Goal: Check status: Check status

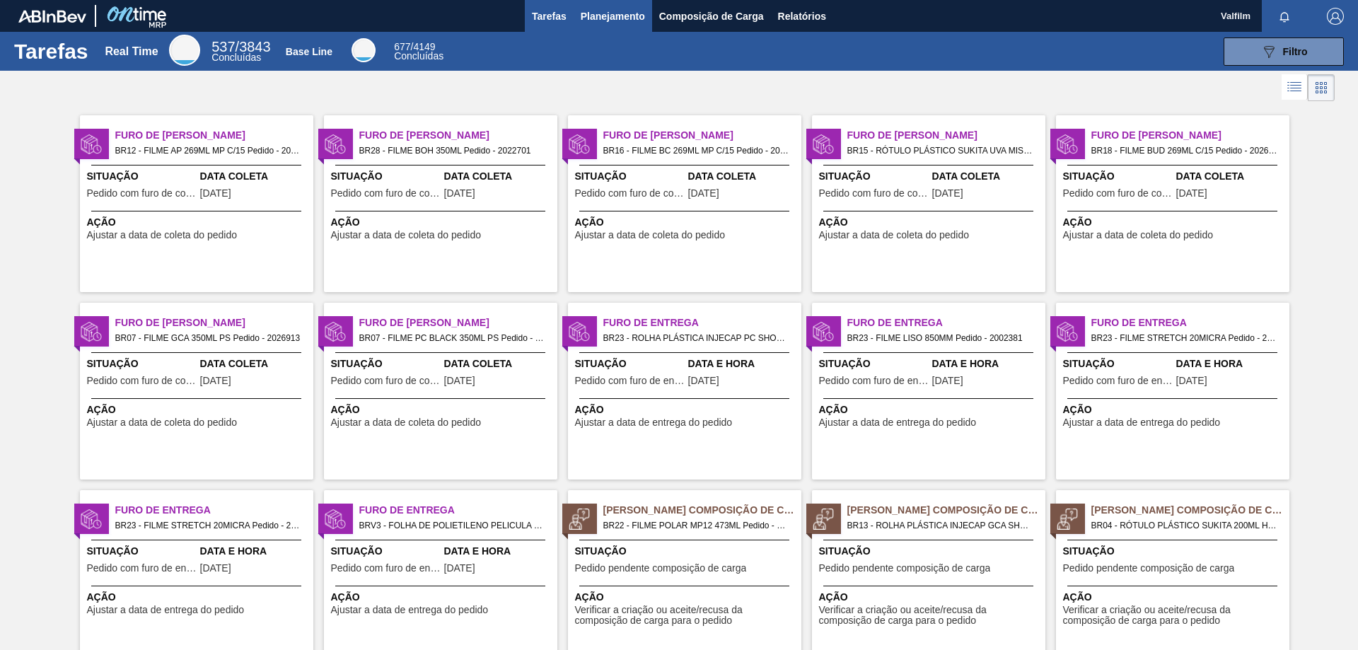
click at [610, 11] on span "Planejamento" at bounding box center [613, 16] width 64 height 17
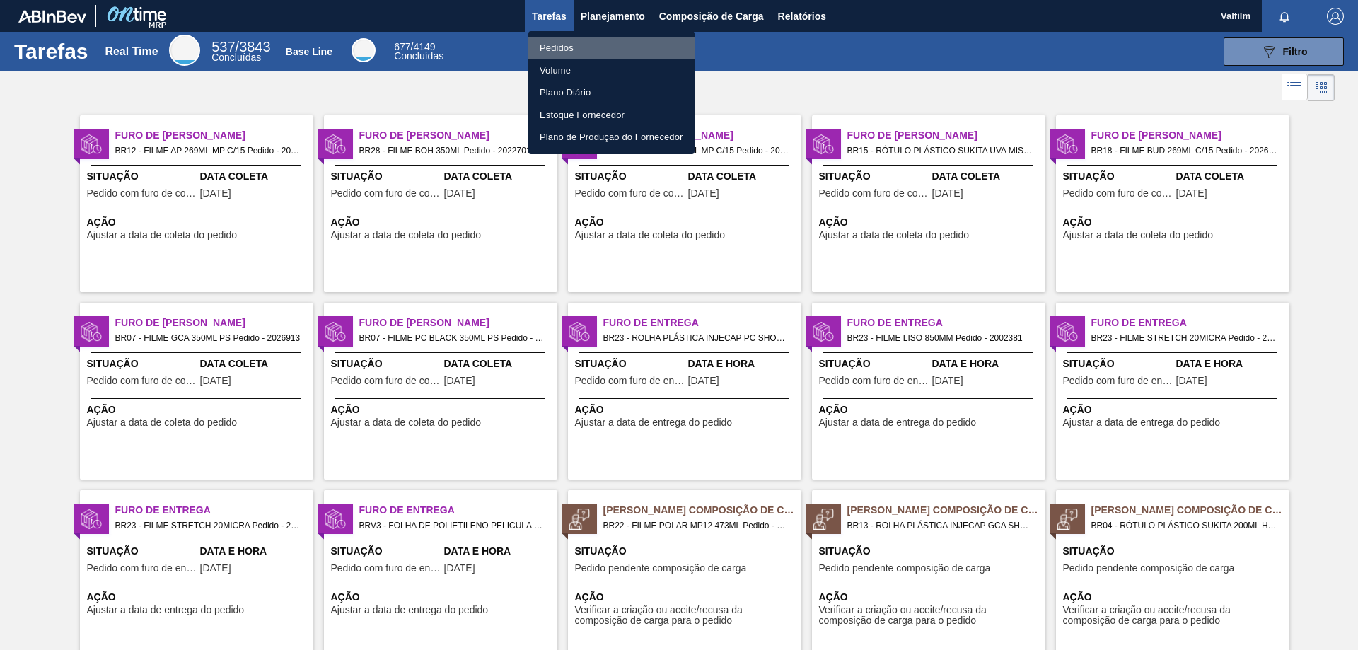
click at [574, 48] on li "Pedidos" at bounding box center [611, 48] width 166 height 23
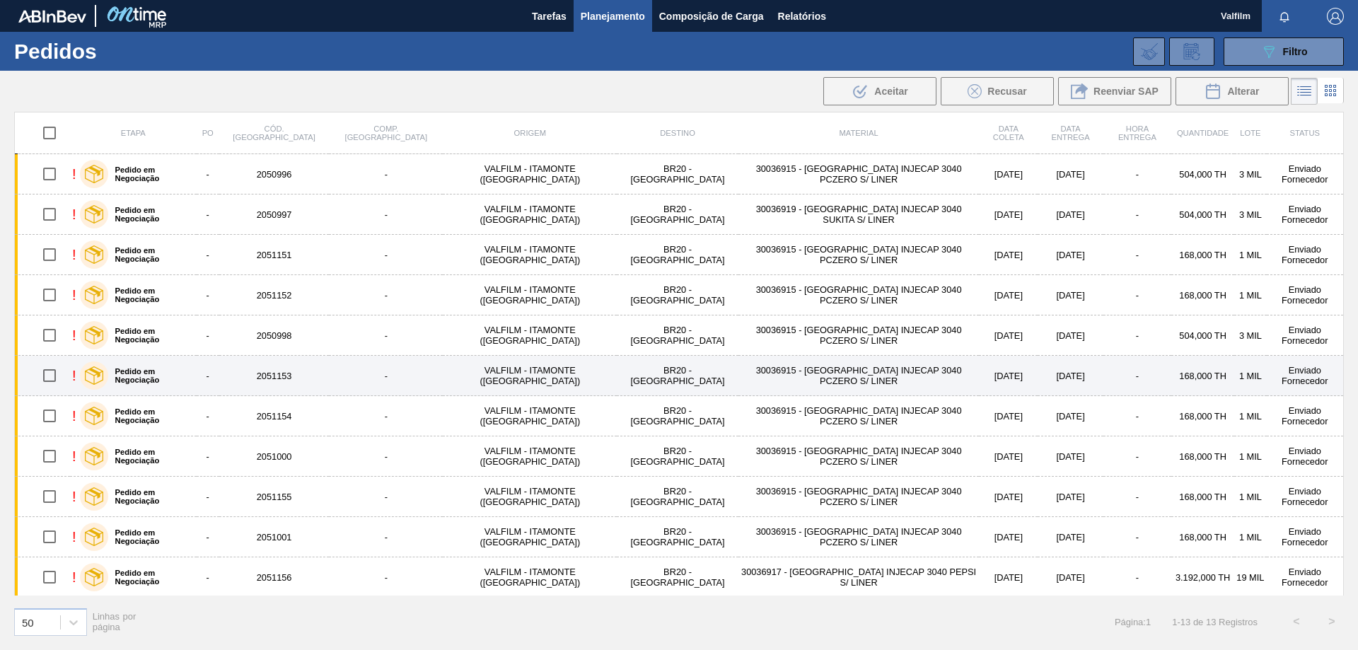
scroll to position [83, 0]
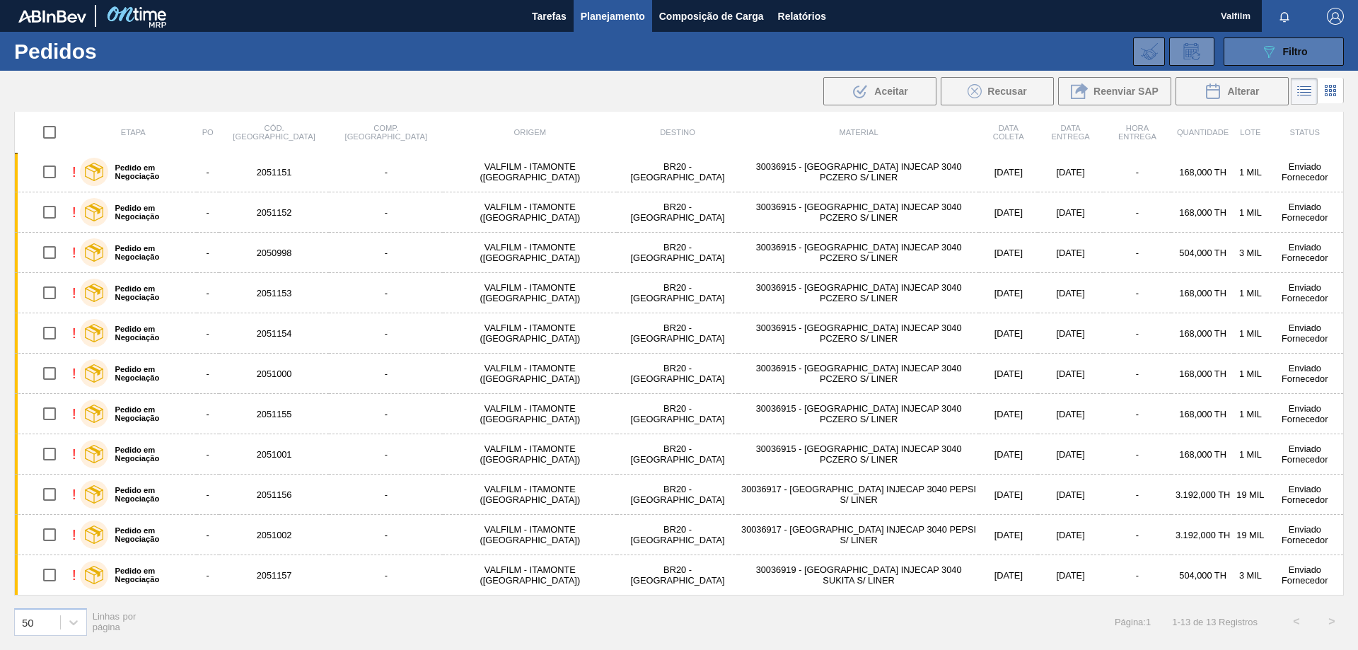
click at [1285, 41] on button "089F7B8B-B2A5-4AFE-B5C0-19BA573D28AC Filtro" at bounding box center [1284, 51] width 120 height 28
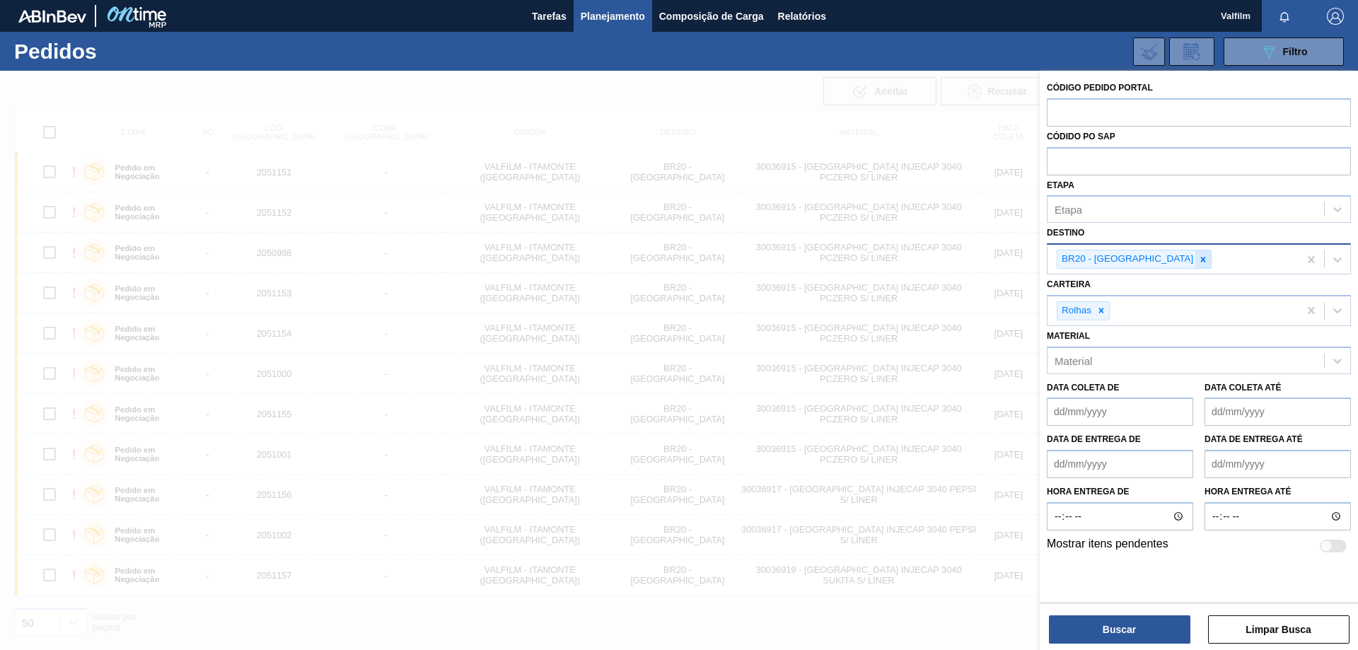
click at [1198, 260] on icon at bounding box center [1203, 260] width 10 height 10
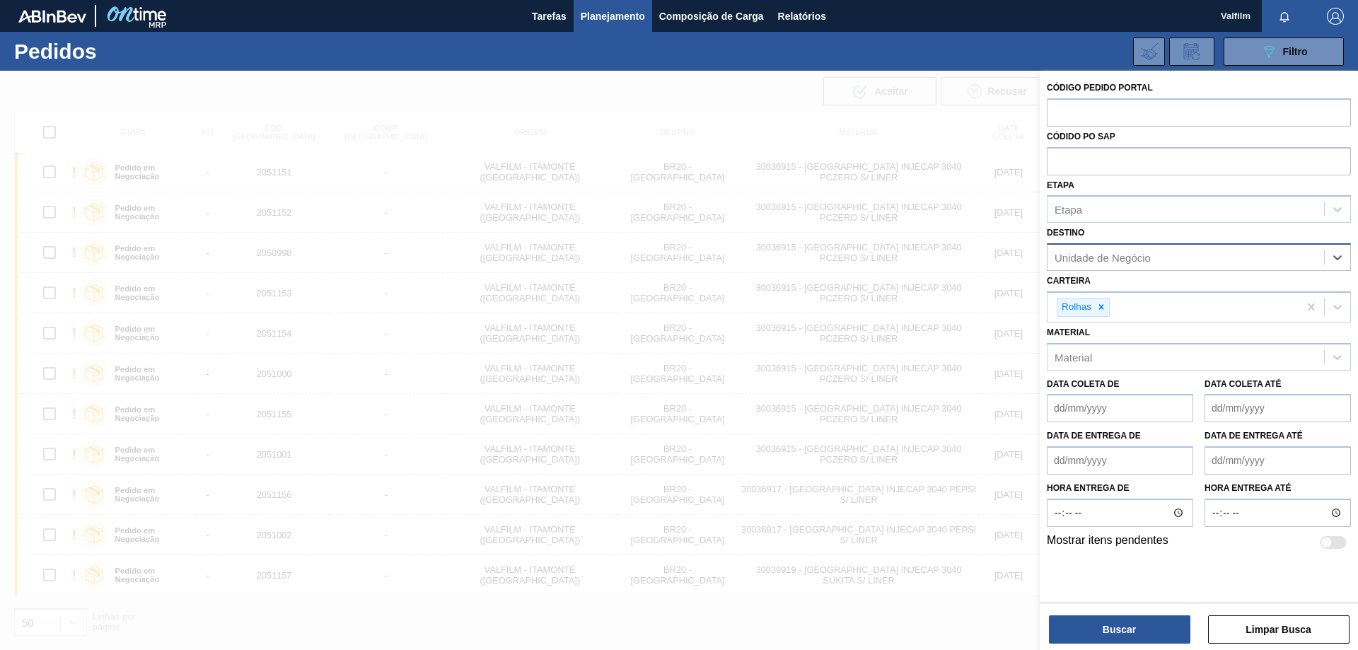
click at [1141, 260] on div "Unidade de Negócio" at bounding box center [1103, 258] width 96 height 12
type input "nova r"
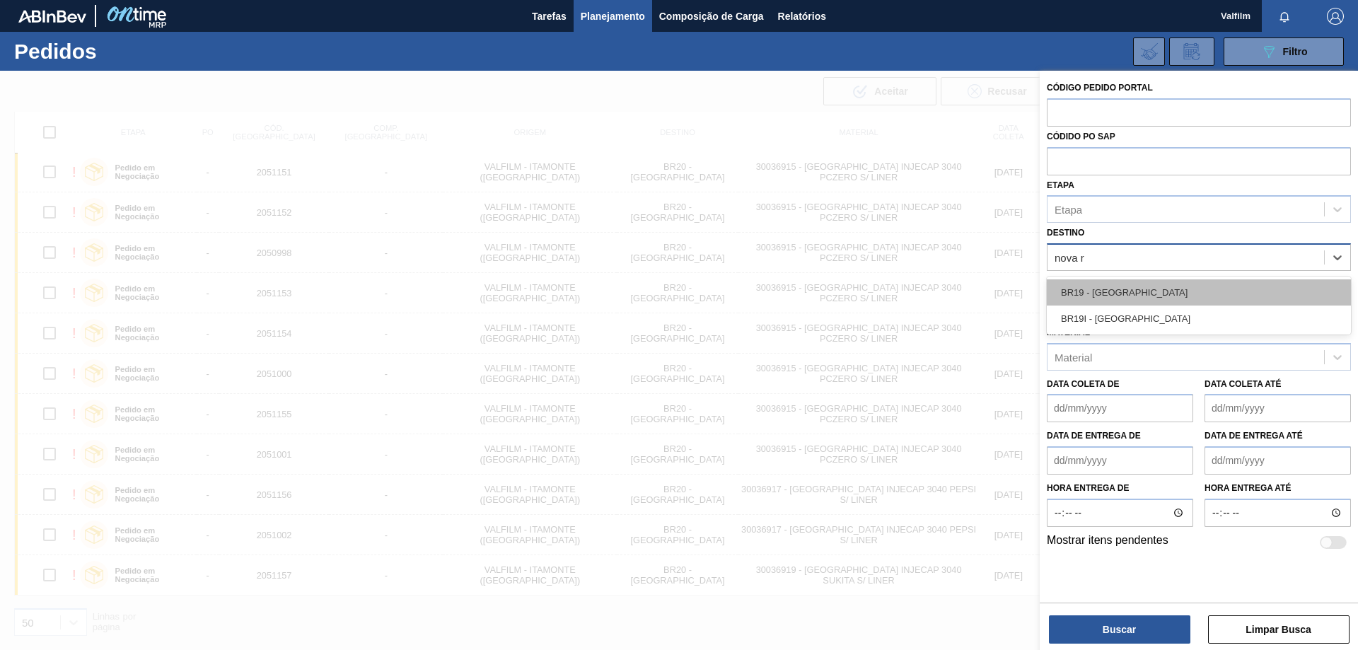
click at [1155, 292] on div "BR19 - Nova Rio" at bounding box center [1199, 292] width 304 height 26
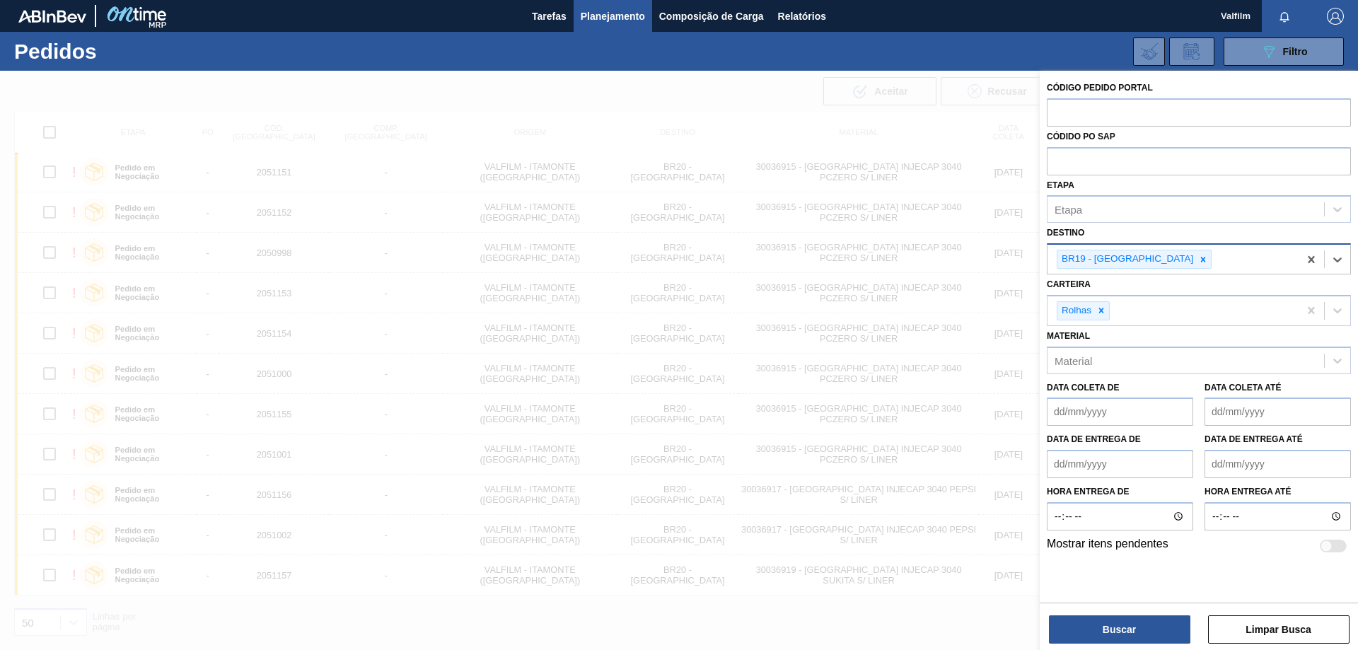
click at [1140, 644] on div "Código Pedido Portal Códido PO SAP Etapa Etapa Destino option BR19 - Nova Rio, …" at bounding box center [1199, 362] width 318 height 582
click at [1132, 635] on button "Buscar" at bounding box center [1119, 629] width 141 height 28
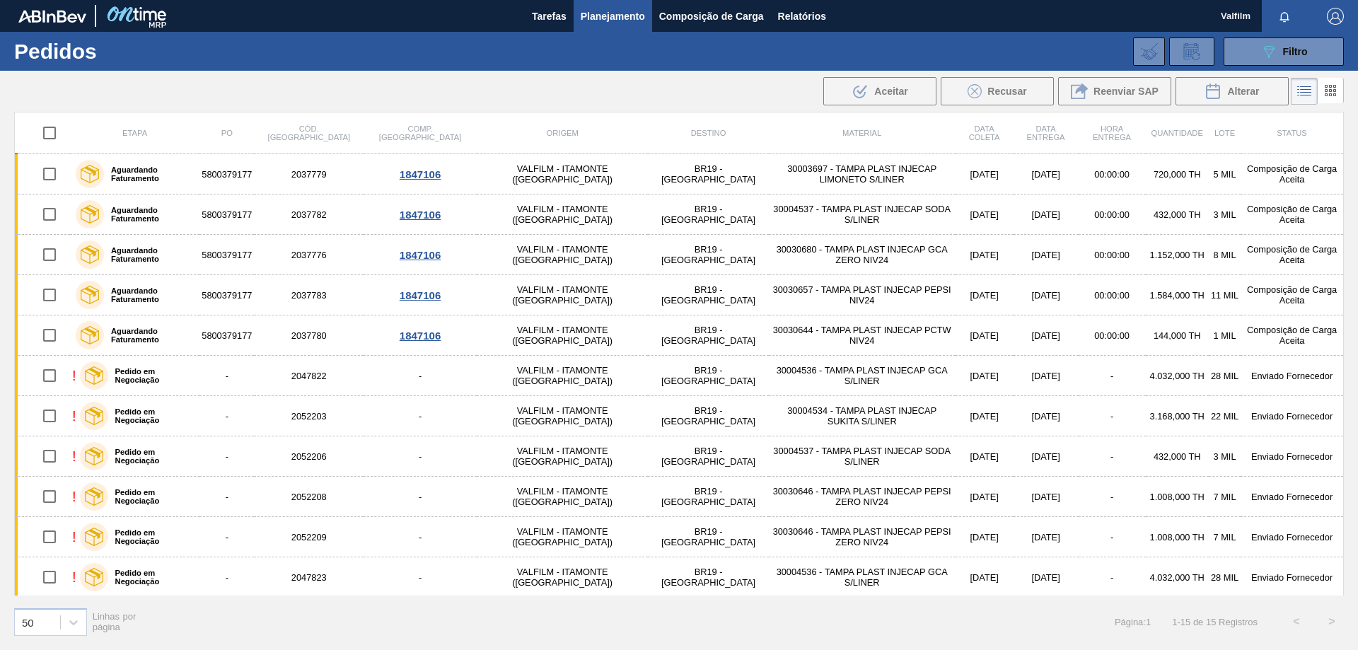
scroll to position [163, 0]
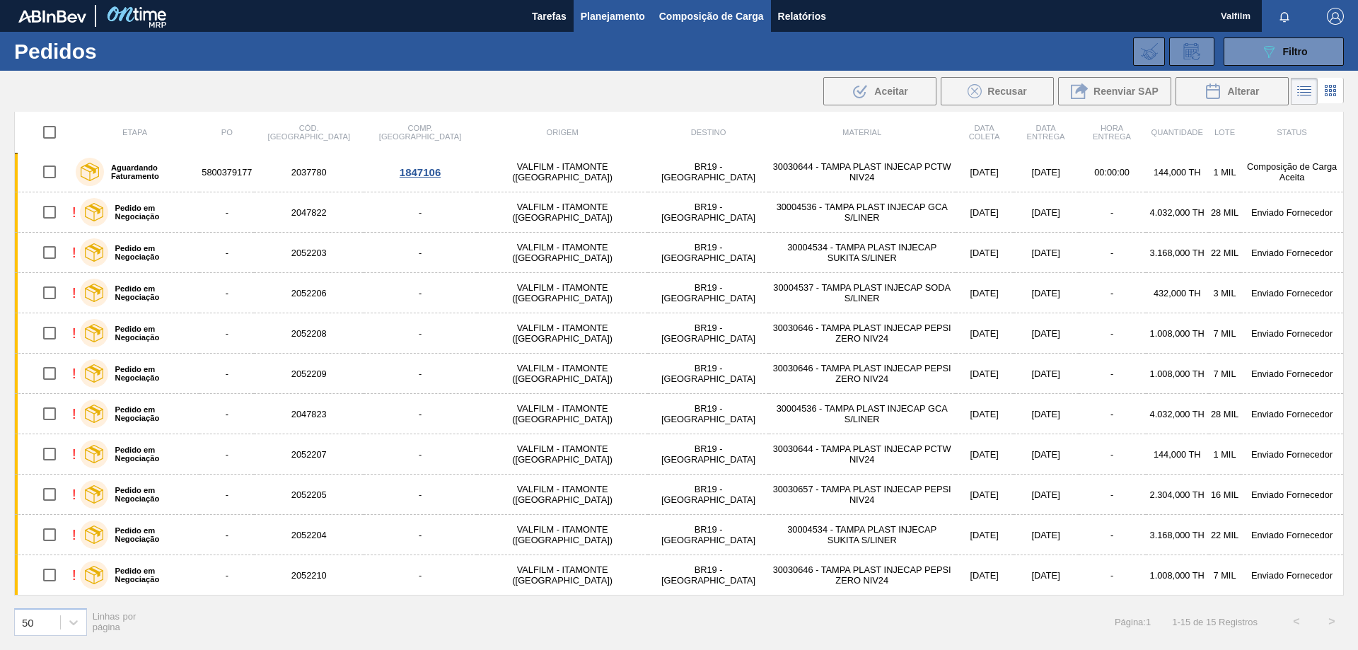
click at [692, 14] on span "Composição de Carga" at bounding box center [711, 16] width 105 height 17
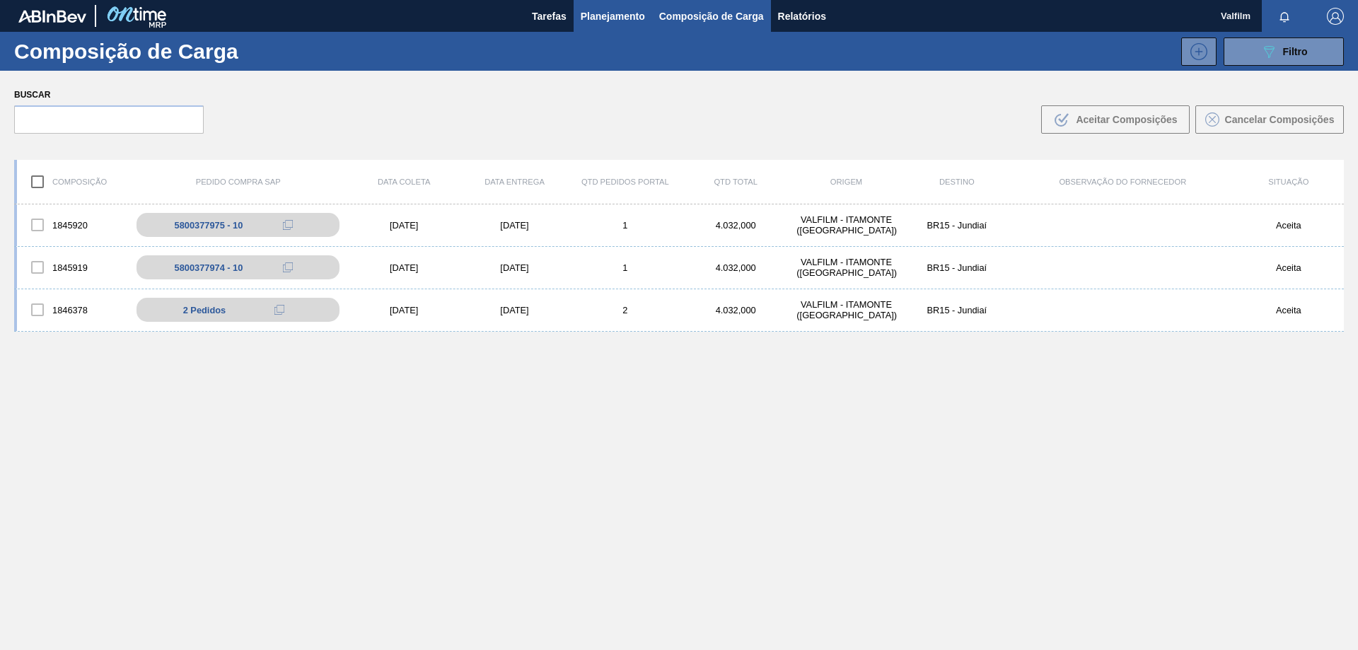
click at [584, 5] on button "Planejamento" at bounding box center [613, 16] width 79 height 32
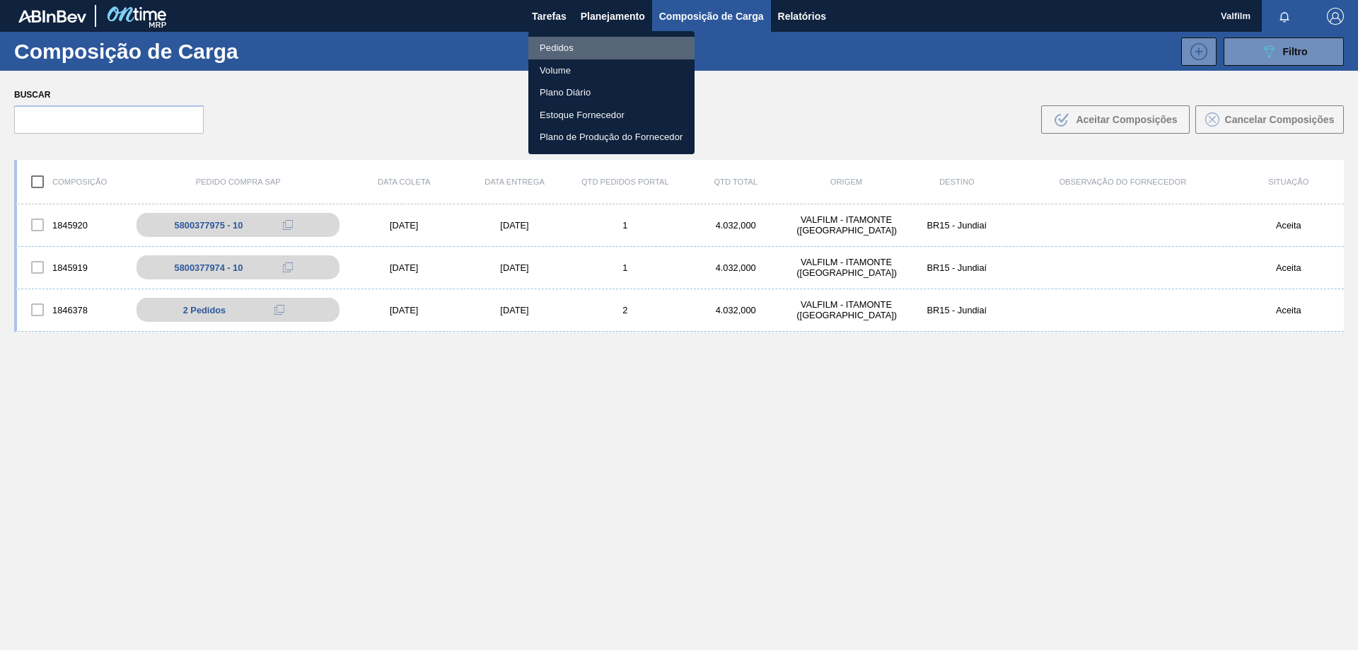
click at [560, 52] on li "Pedidos" at bounding box center [611, 48] width 166 height 23
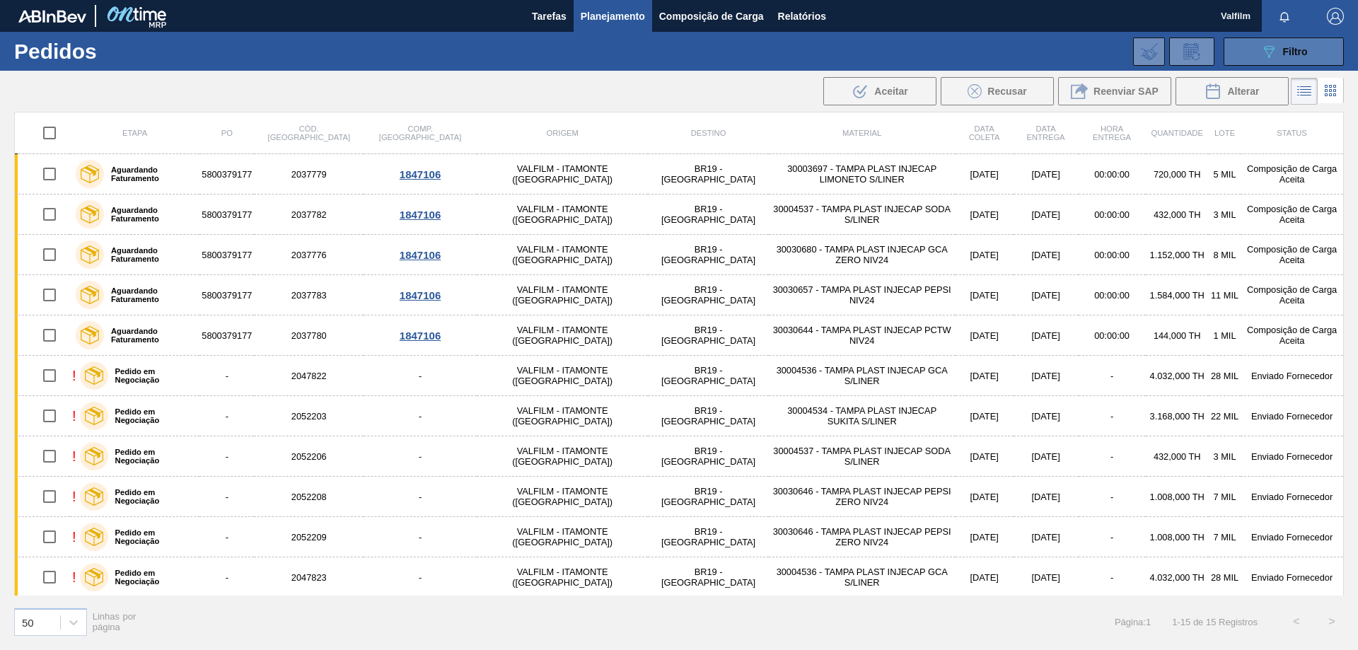
click at [1271, 45] on icon "089F7B8B-B2A5-4AFE-B5C0-19BA573D28AC" at bounding box center [1269, 51] width 17 height 17
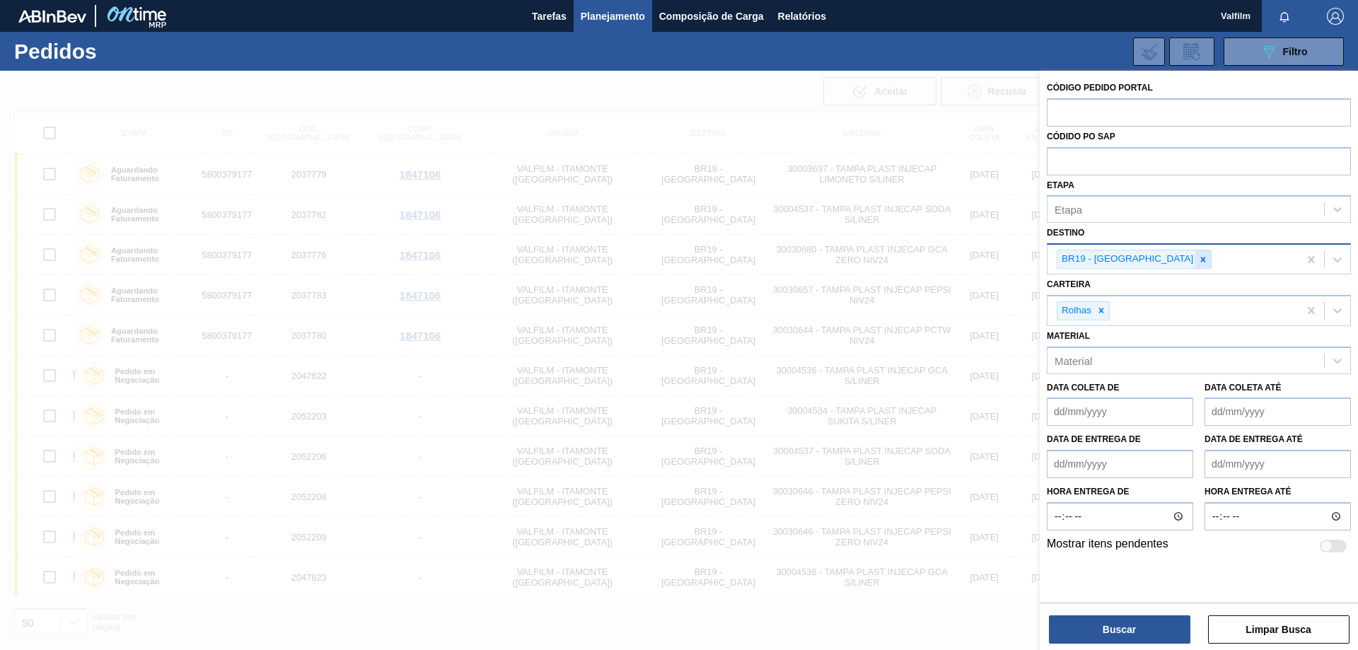
click at [1198, 256] on icon at bounding box center [1203, 260] width 10 height 10
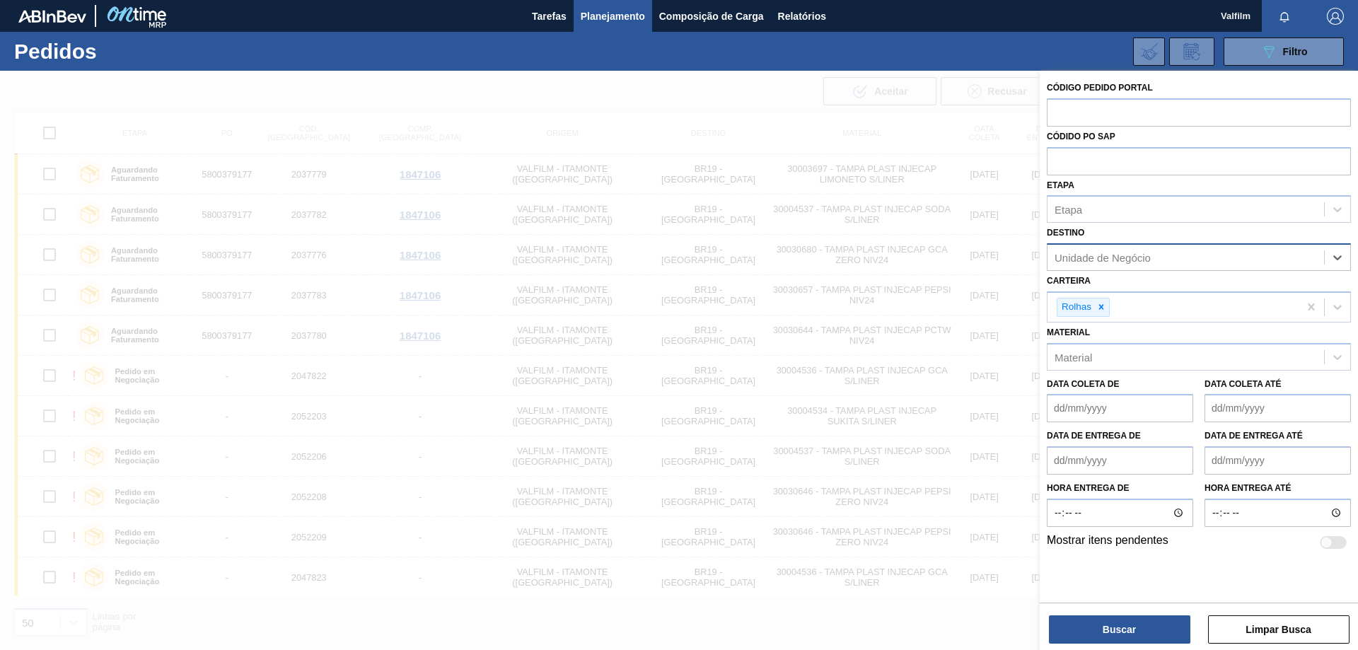
type input "k"
type input "jag"
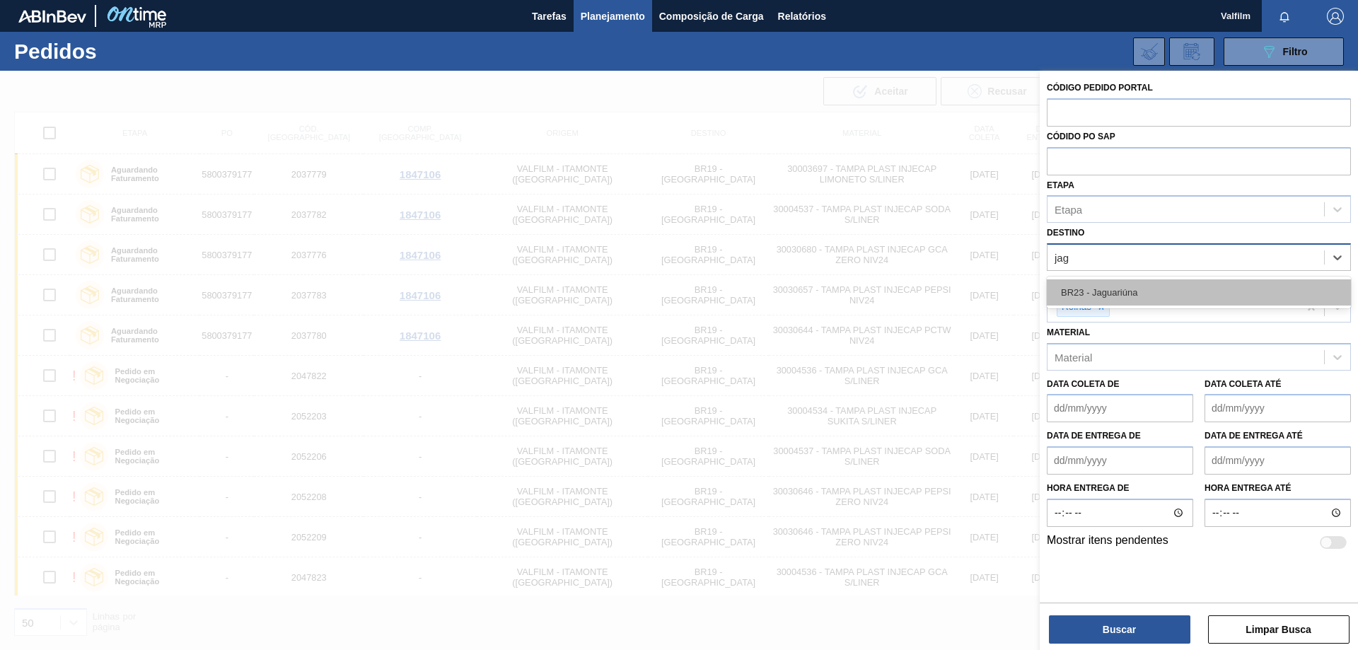
click at [1147, 284] on div "BR23 - Jaguariúna" at bounding box center [1199, 292] width 304 height 26
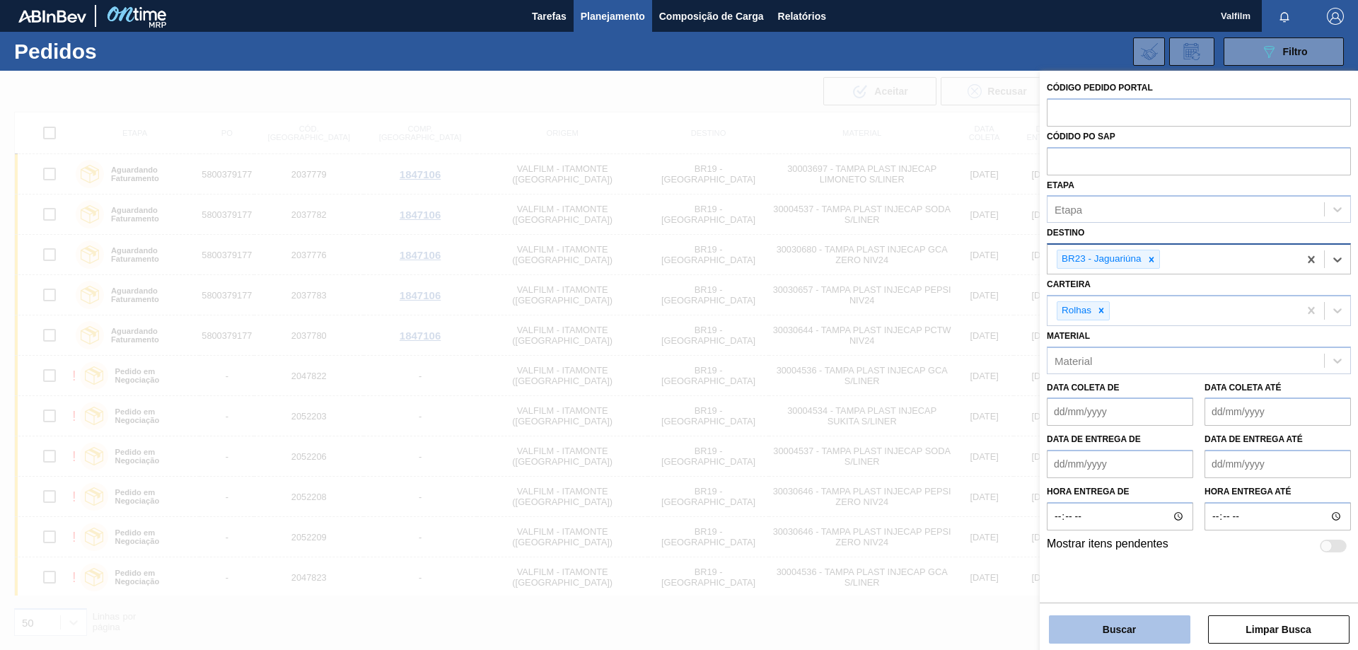
click at [1169, 641] on button "Buscar" at bounding box center [1119, 629] width 141 height 28
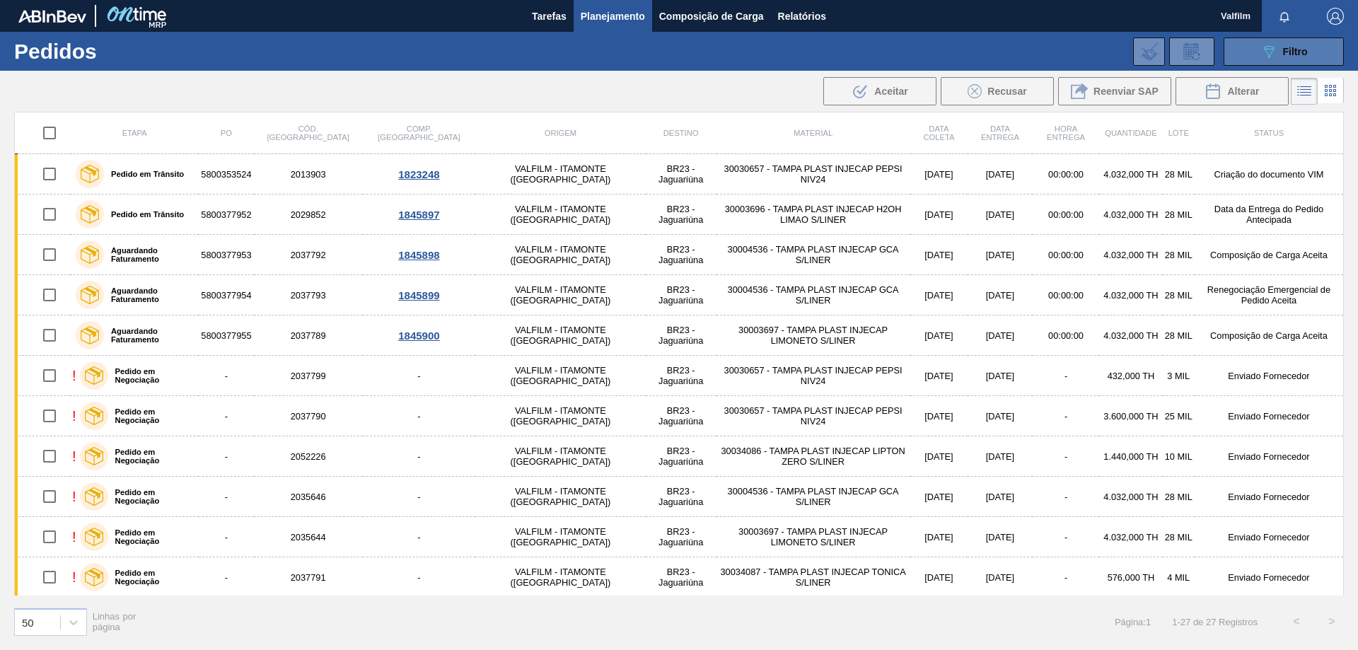
click at [1256, 47] on button "089F7B8B-B2A5-4AFE-B5C0-19BA573D28AC Filtro" at bounding box center [1284, 51] width 120 height 28
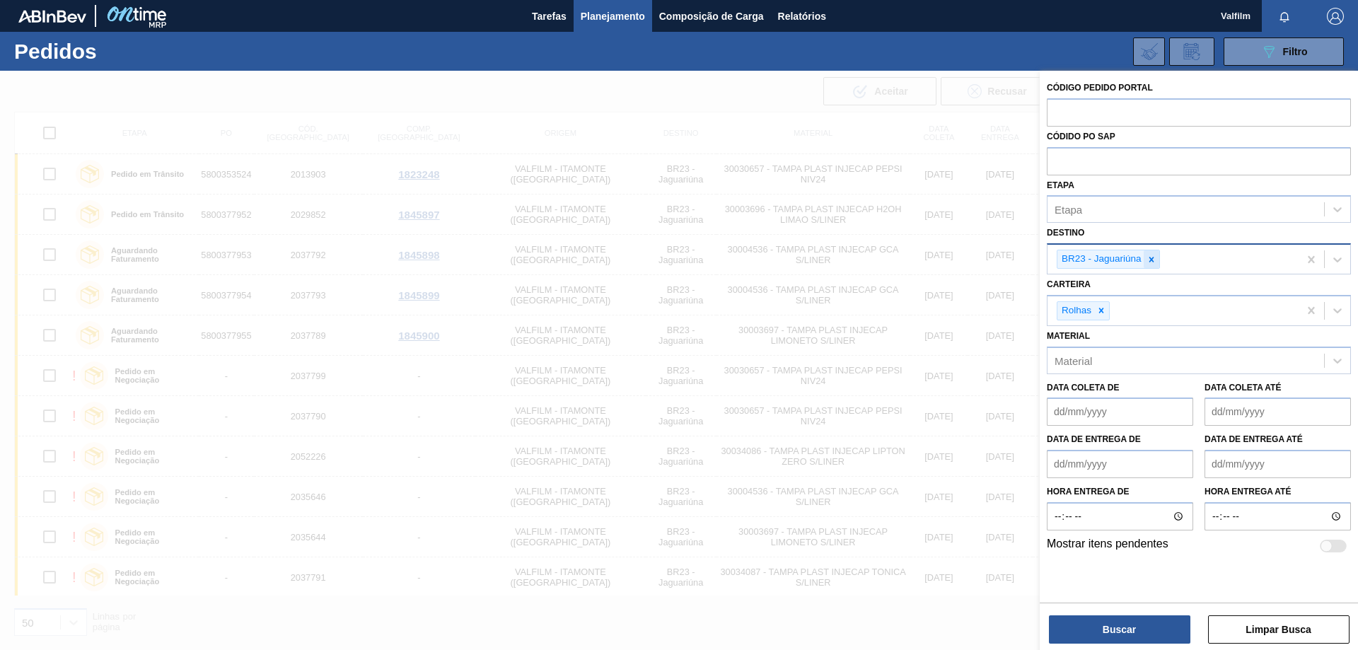
click at [1155, 260] on icon at bounding box center [1152, 260] width 10 height 10
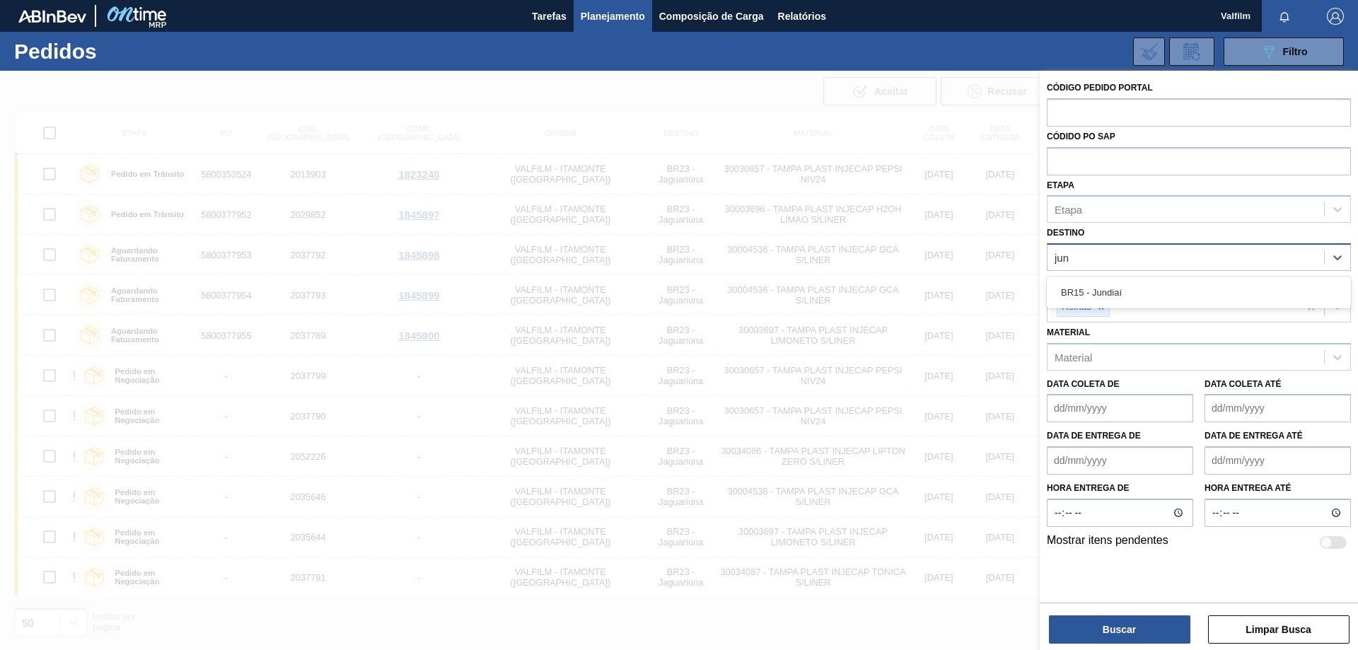
type input "jund"
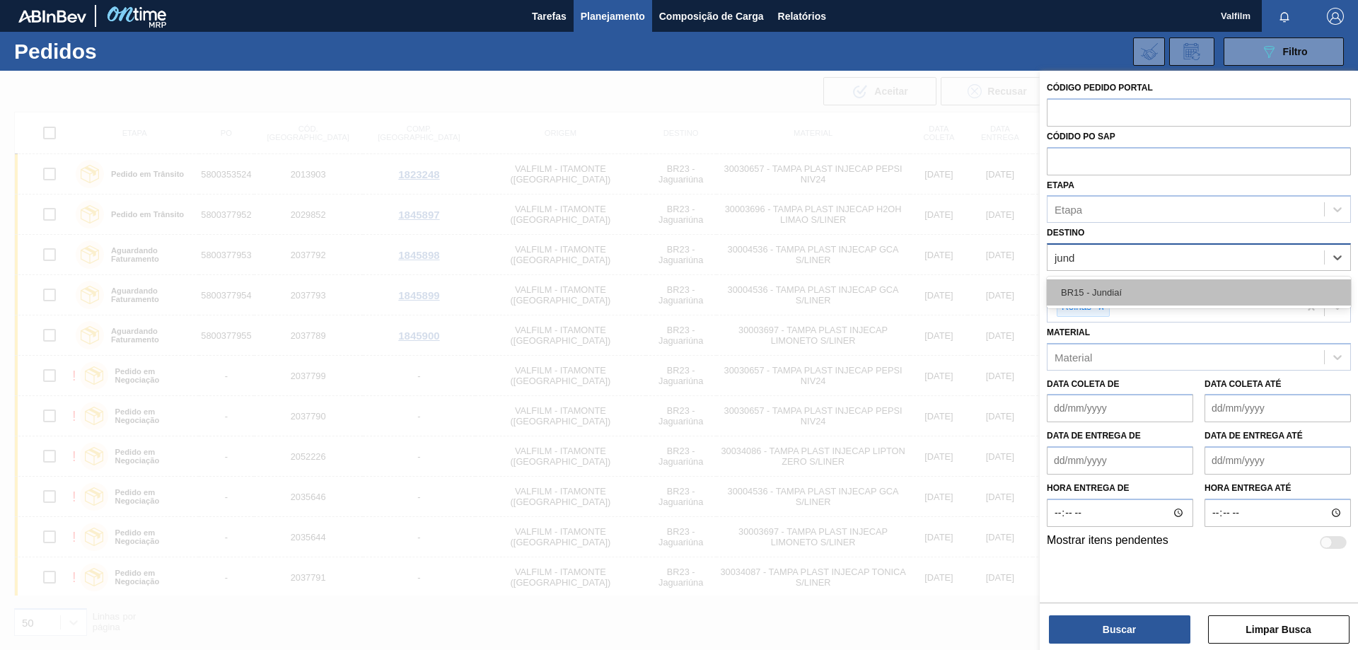
click at [1132, 292] on div "BR15 - Jundiaí" at bounding box center [1199, 292] width 304 height 26
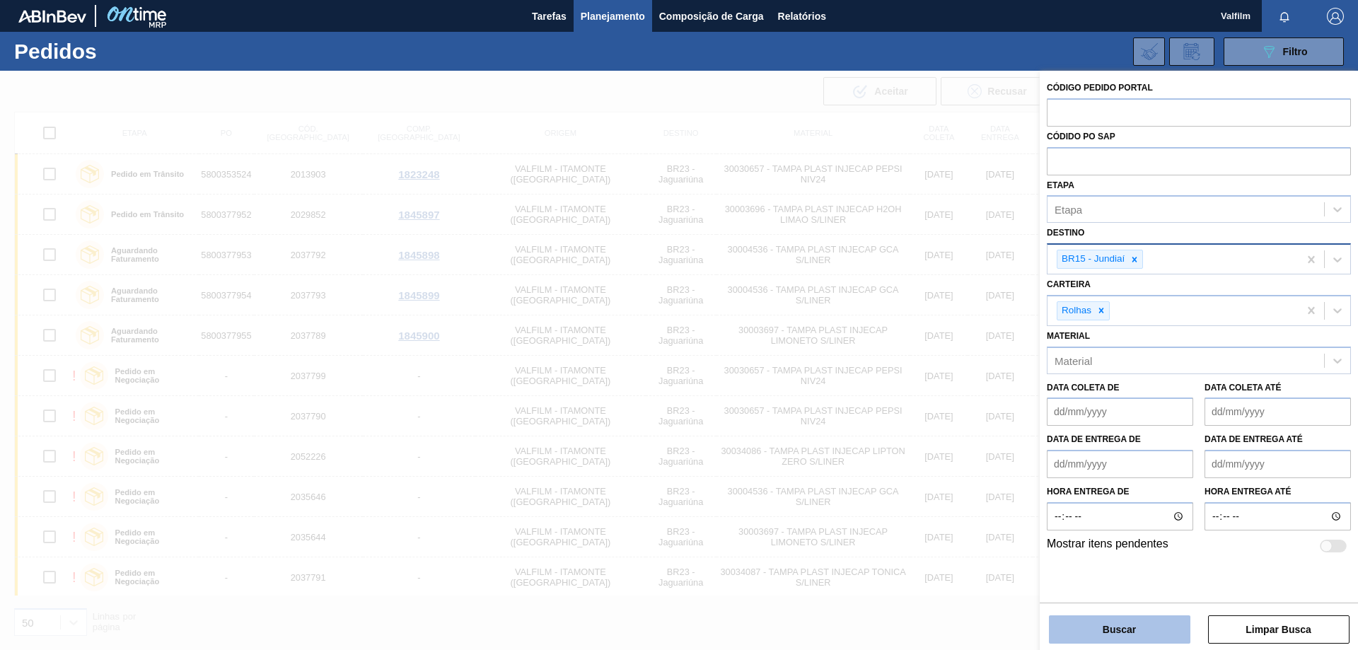
click at [1141, 626] on button "Buscar" at bounding box center [1119, 629] width 141 height 28
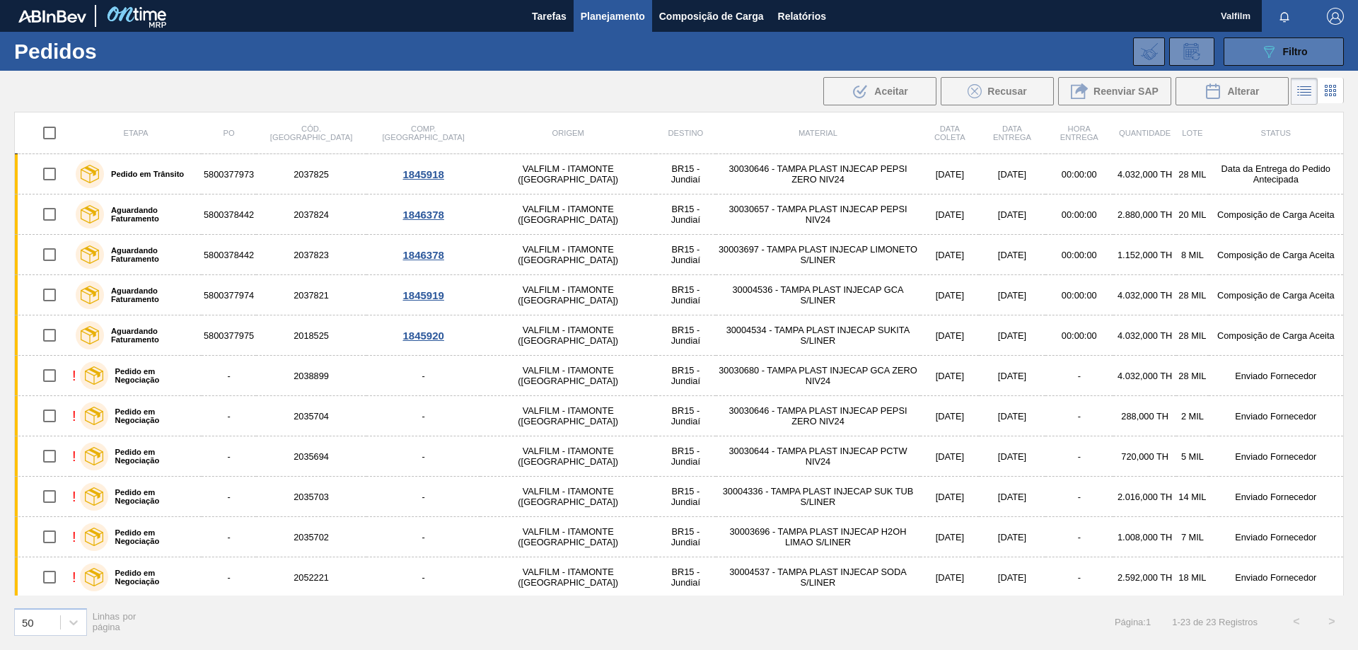
click at [1272, 45] on icon "089F7B8B-B2A5-4AFE-B5C0-19BA573D28AC" at bounding box center [1269, 51] width 17 height 17
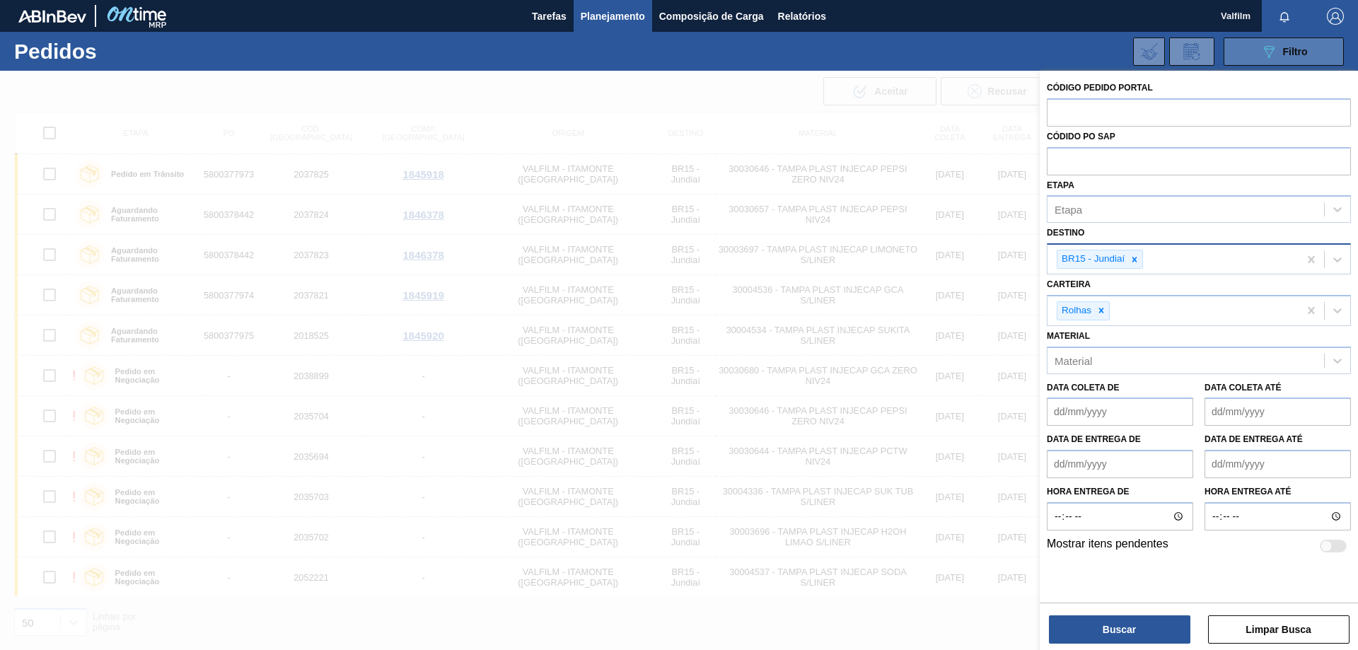
click at [1272, 45] on icon "089F7B8B-B2A5-4AFE-B5C0-19BA573D28AC" at bounding box center [1269, 51] width 17 height 17
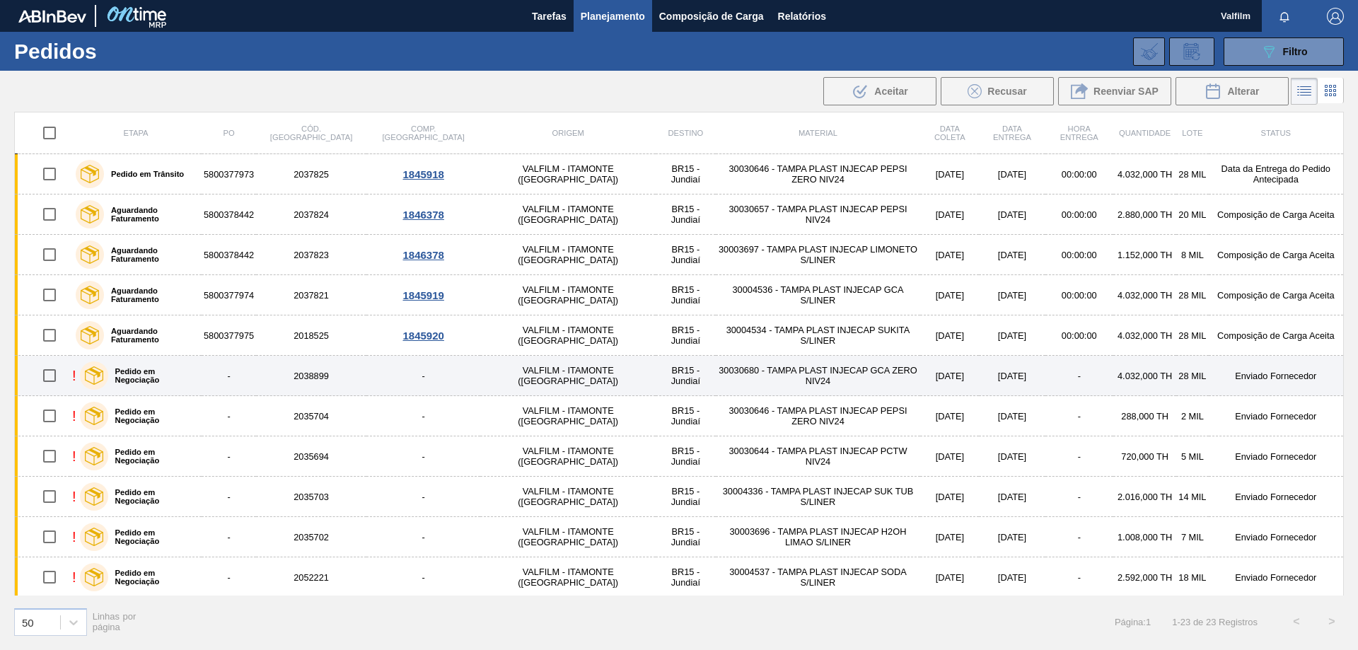
click at [1045, 372] on td "-" at bounding box center [1079, 376] width 68 height 40
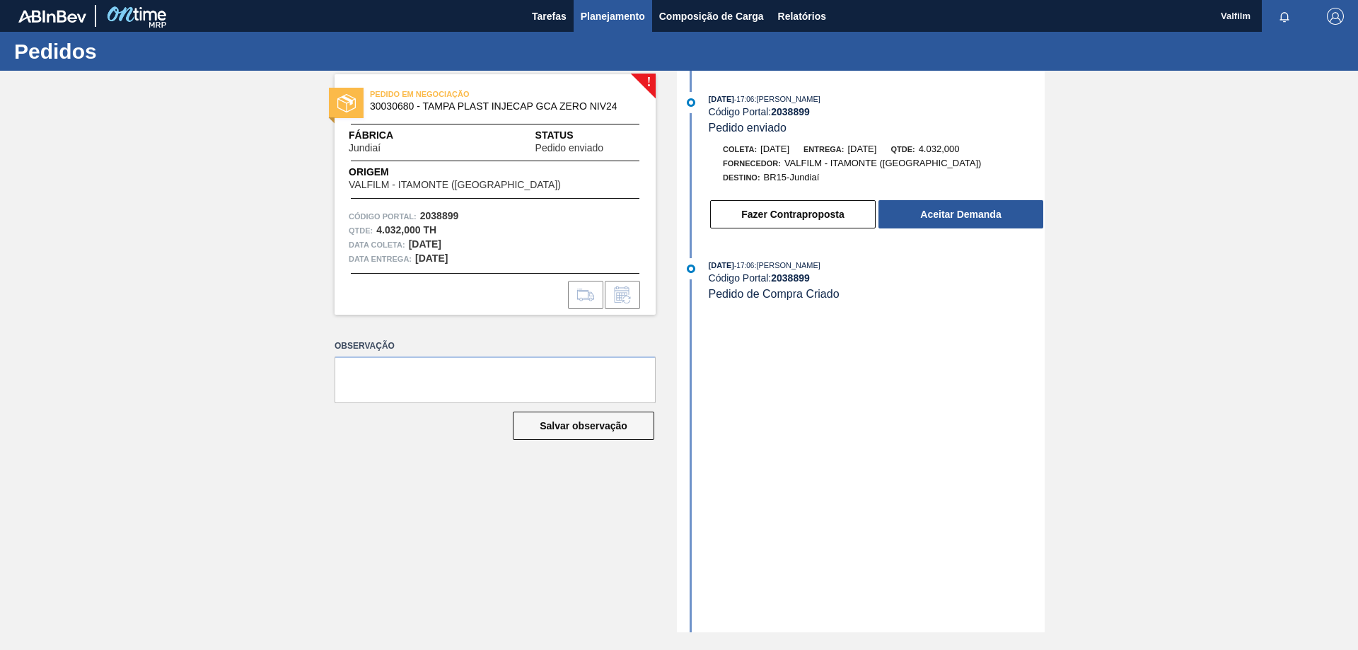
click at [612, 8] on span "Planejamento" at bounding box center [613, 16] width 64 height 17
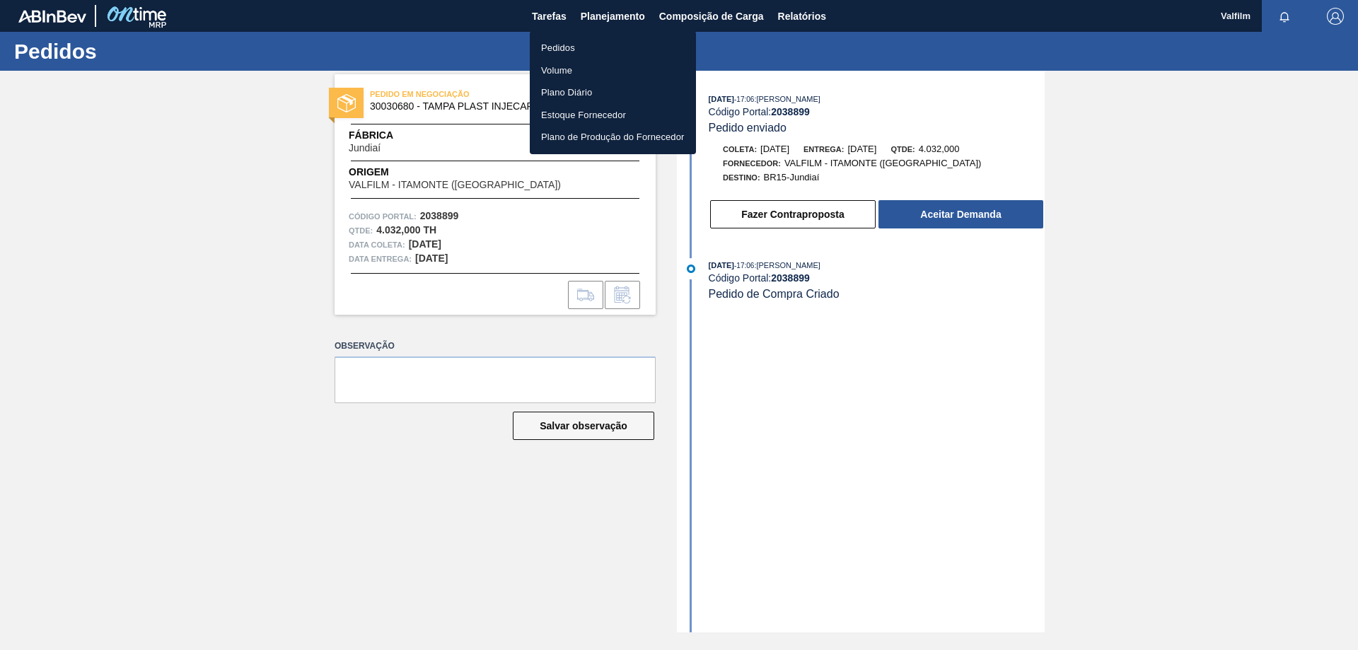
click at [561, 43] on li "Pedidos" at bounding box center [613, 48] width 166 height 23
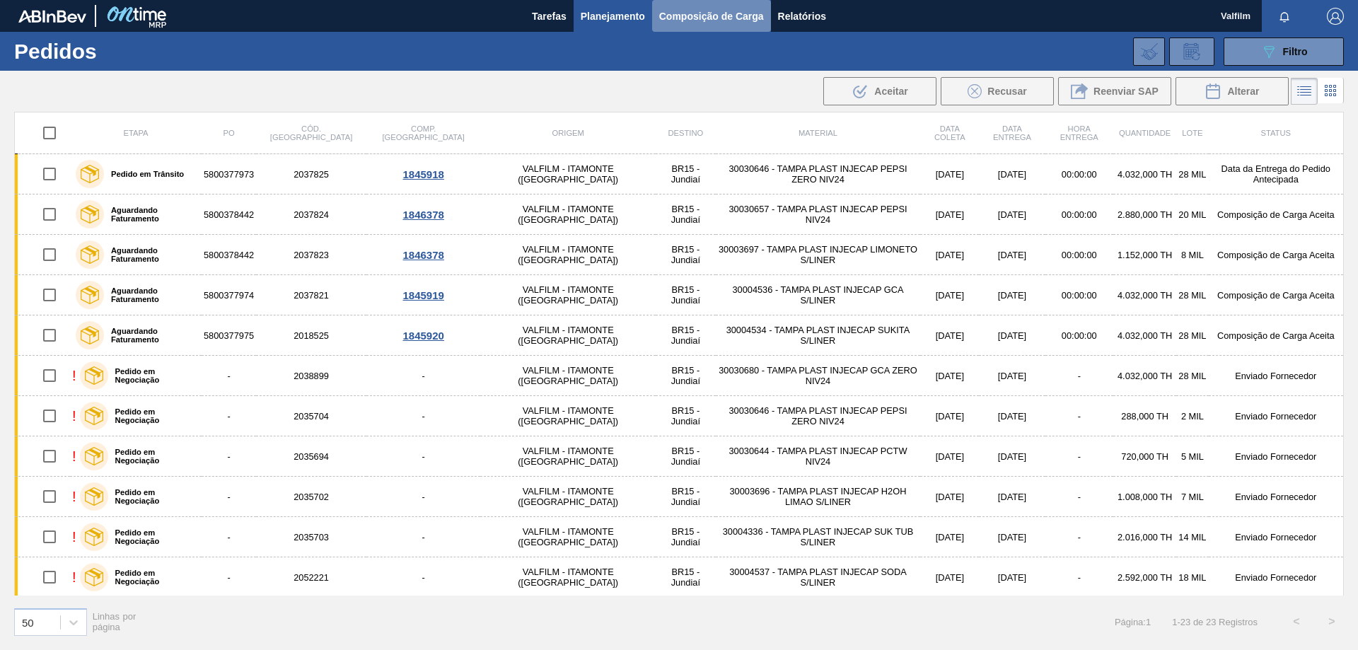
click at [714, 16] on span "Composição de Carga" at bounding box center [711, 16] width 105 height 17
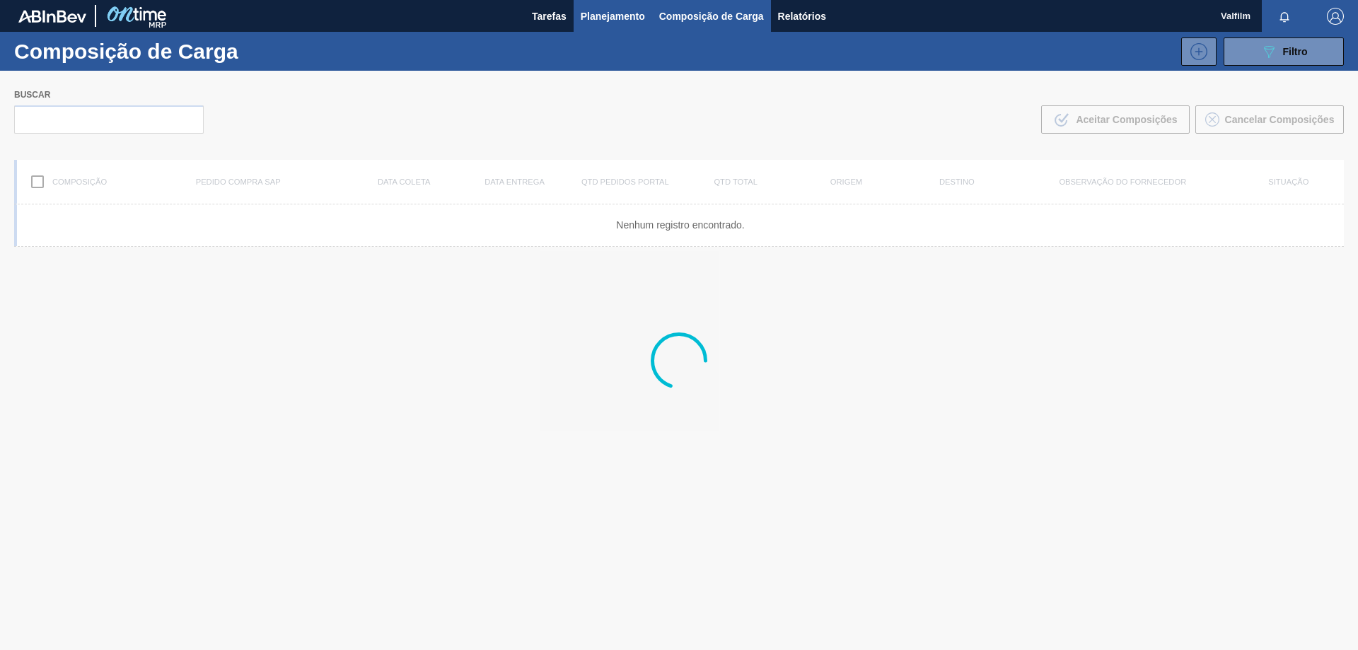
click at [620, 14] on span "Planejamento" at bounding box center [613, 16] width 64 height 17
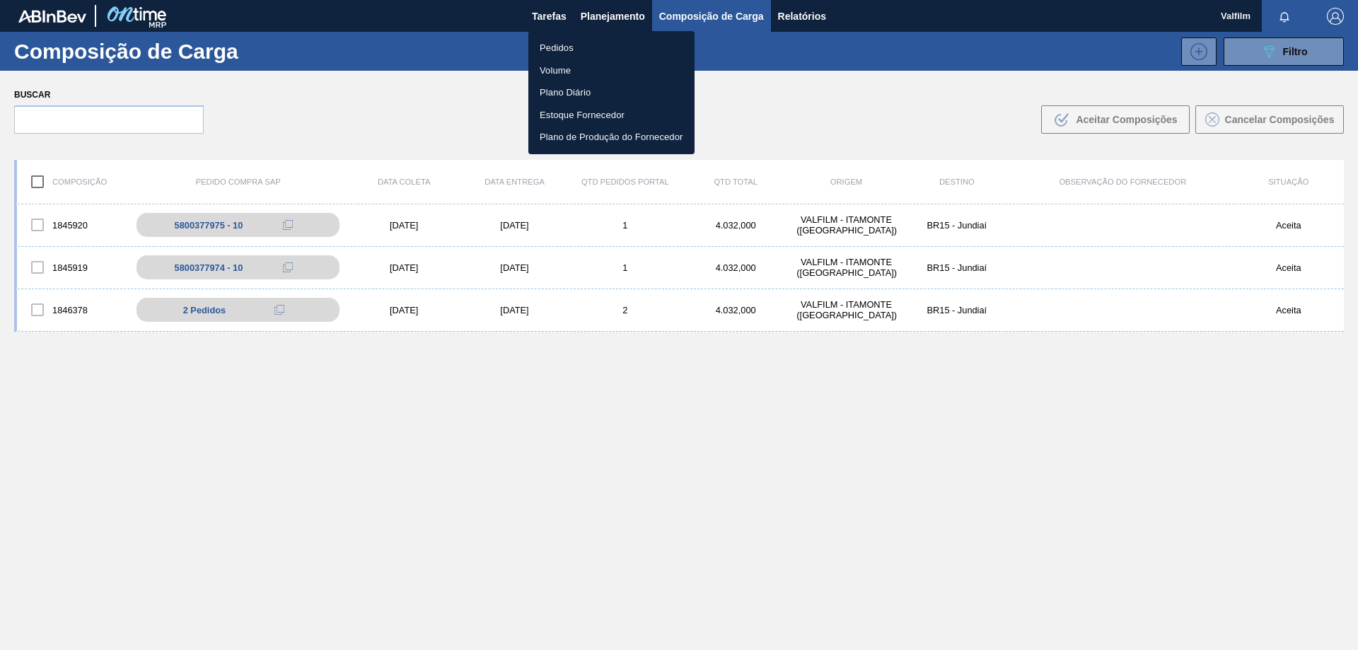
click at [434, 464] on div at bounding box center [679, 325] width 1358 height 650
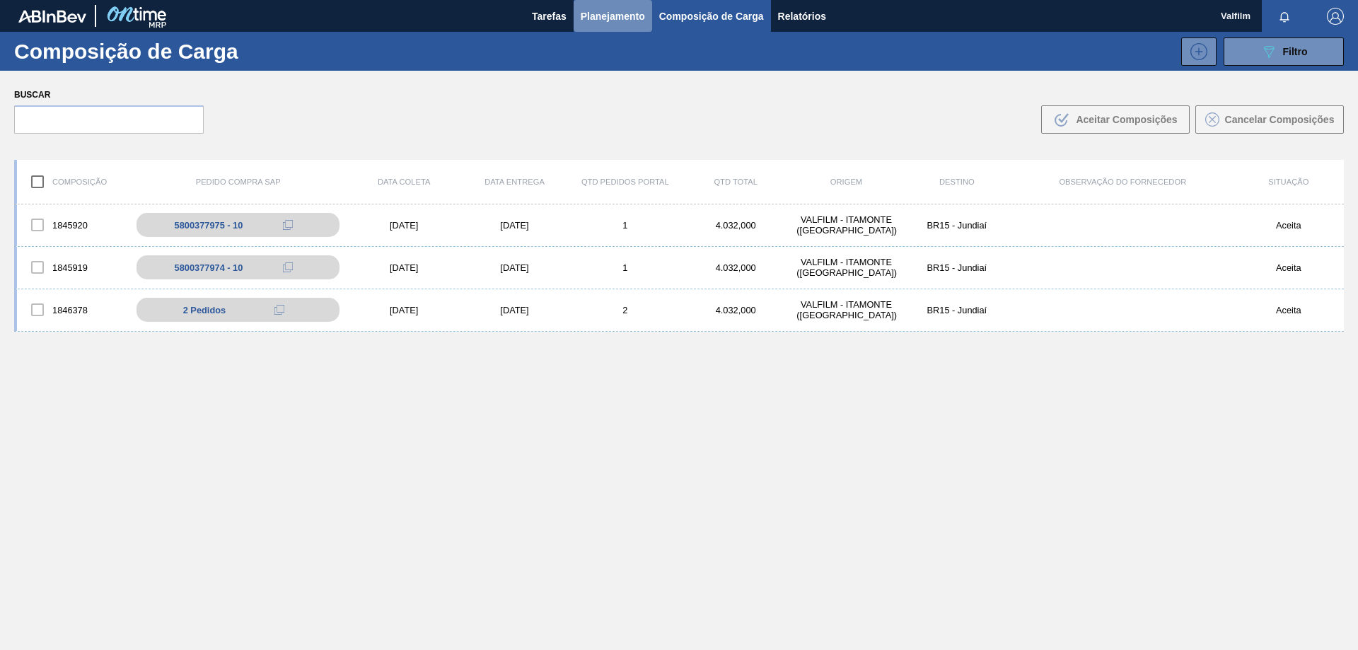
click at [585, 21] on span "Planejamento" at bounding box center [613, 16] width 64 height 17
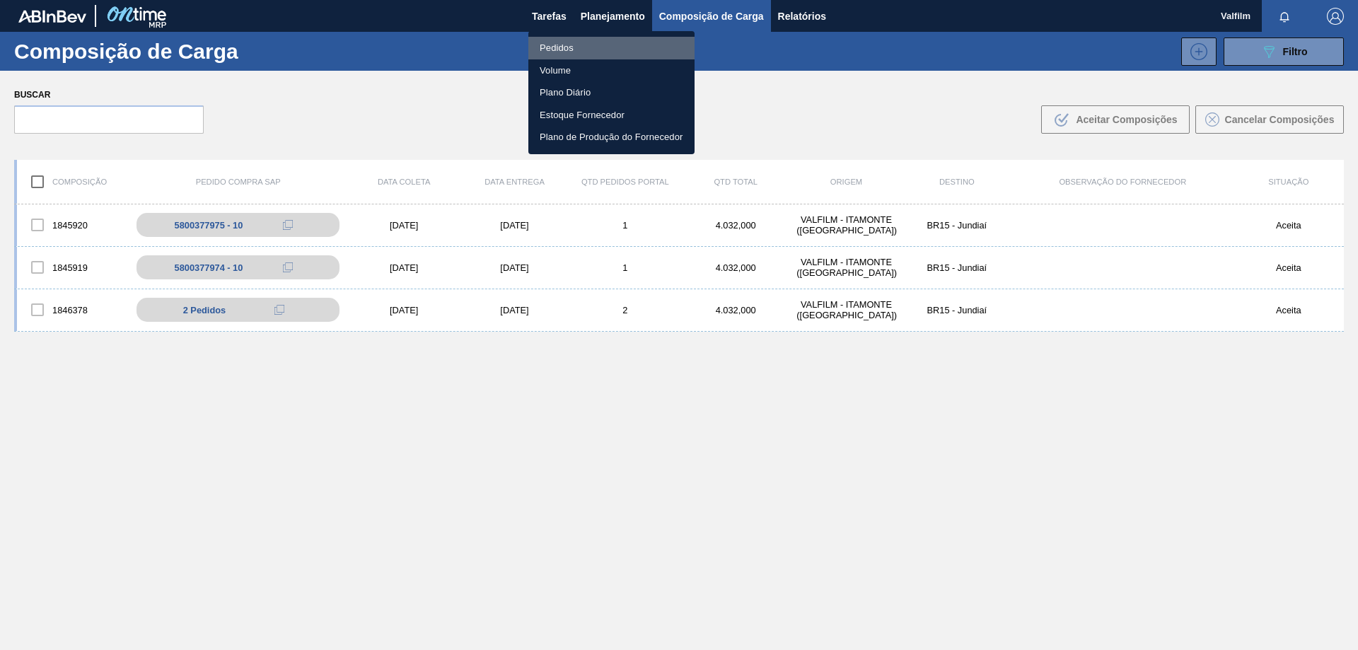
click at [568, 48] on li "Pedidos" at bounding box center [611, 48] width 166 height 23
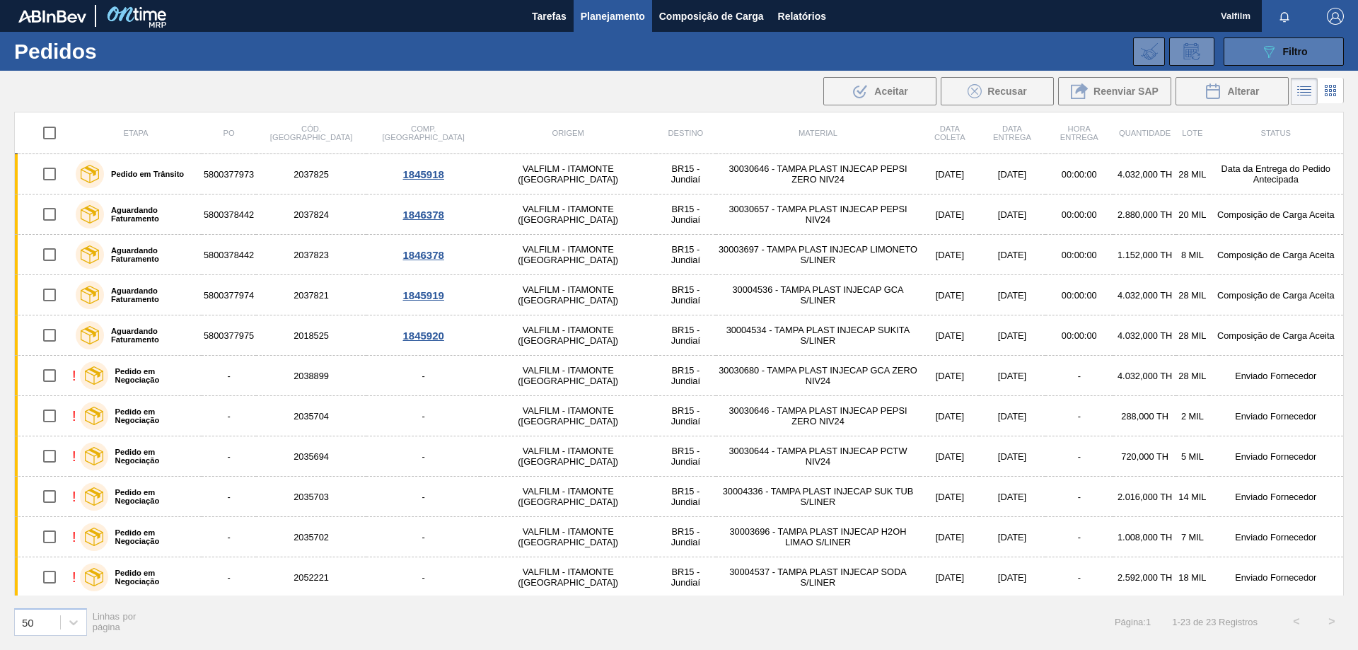
click at [1265, 47] on icon at bounding box center [1269, 52] width 11 height 12
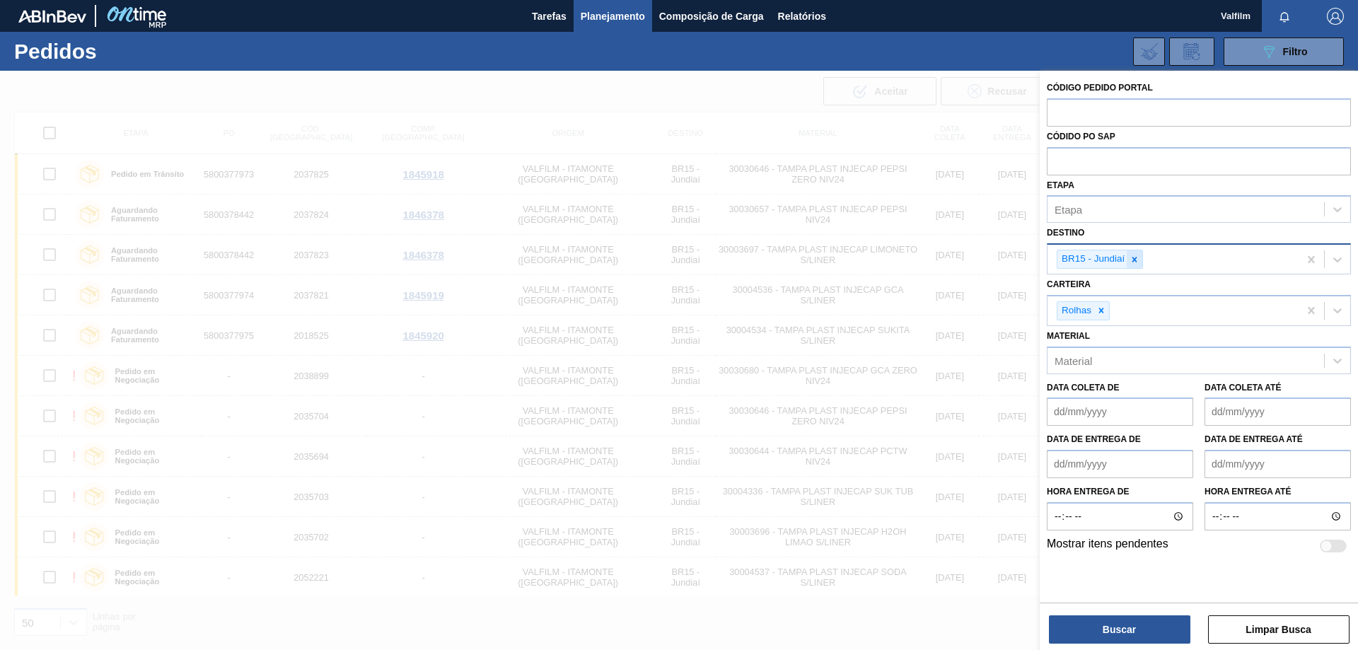
click at [1132, 257] on icon at bounding box center [1135, 260] width 10 height 10
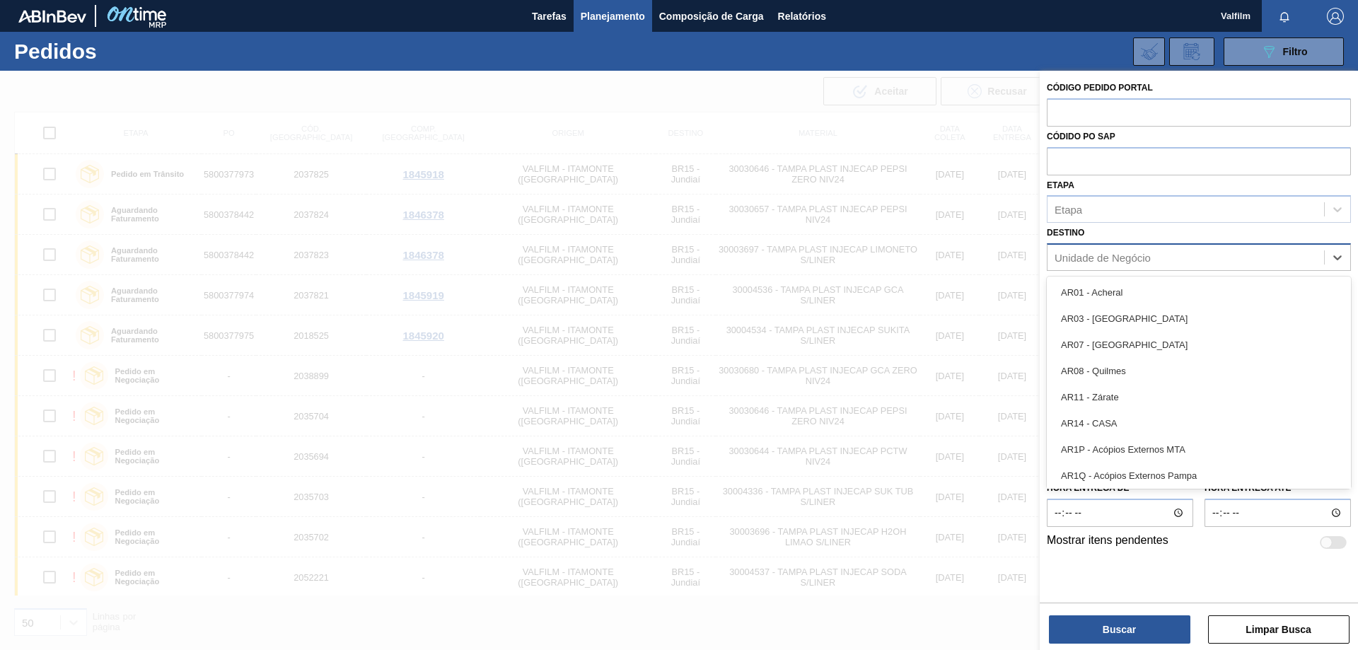
click at [1132, 257] on div "Unidade de Negócio" at bounding box center [1103, 258] width 96 height 12
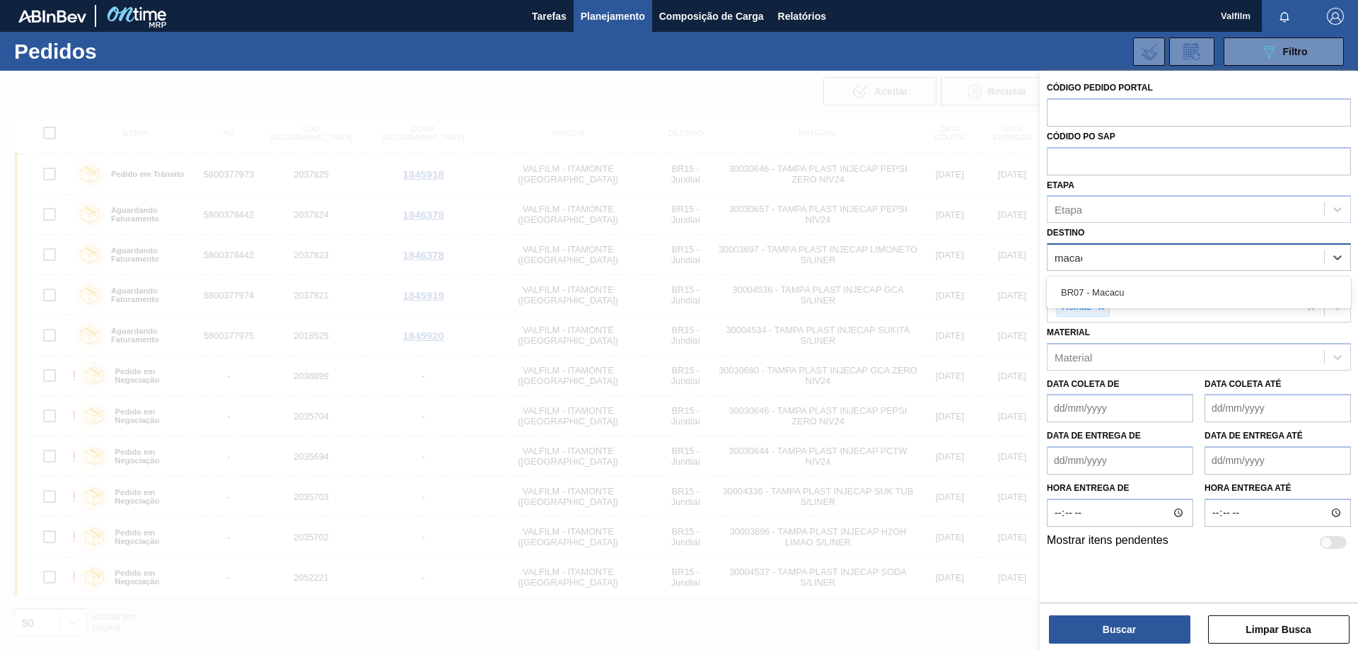
type input "macacu"
click at [1145, 291] on div "BR07 - Macacu" at bounding box center [1199, 292] width 304 height 26
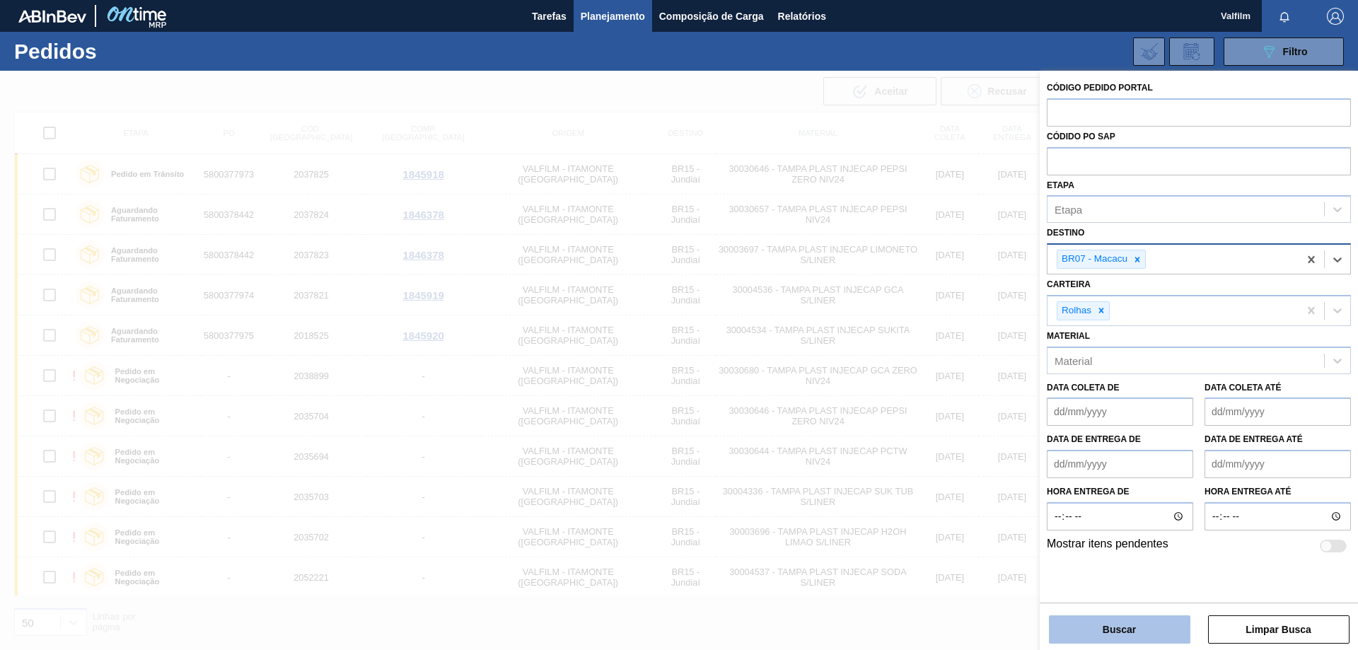
click at [1152, 634] on button "Buscar" at bounding box center [1119, 629] width 141 height 28
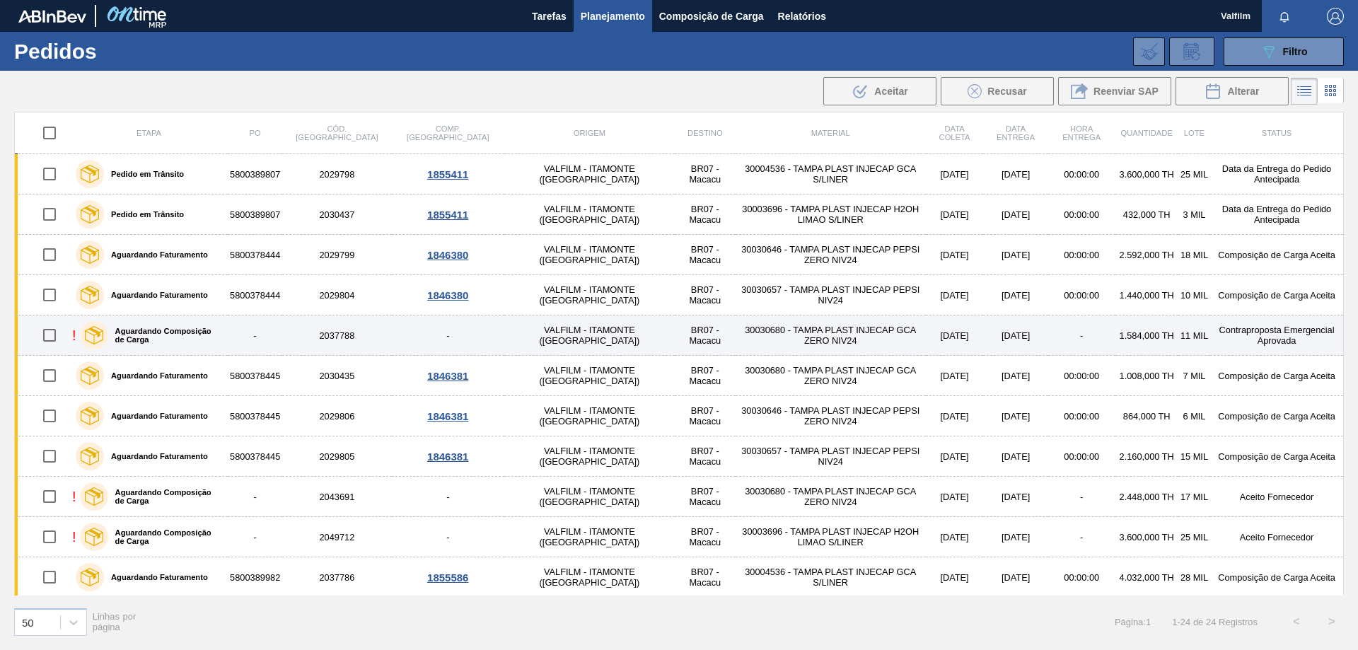
click at [983, 340] on td "17/10/2025" at bounding box center [1015, 335] width 65 height 40
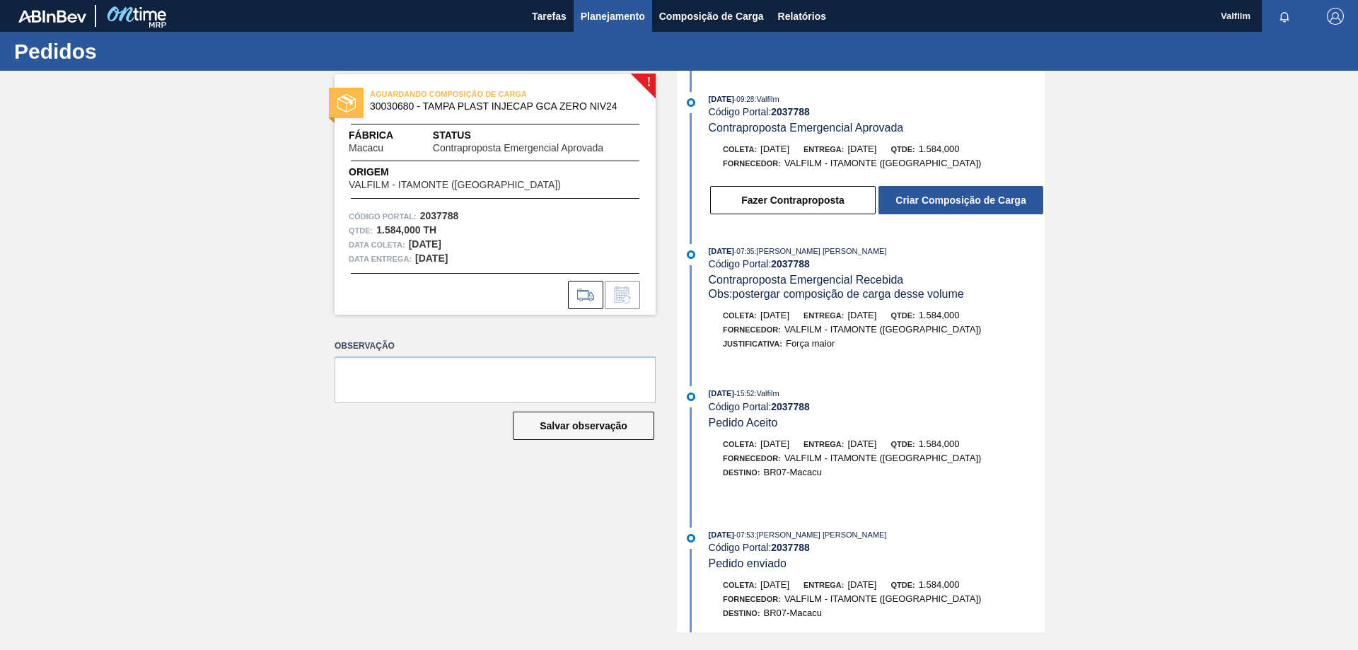
click at [587, 19] on span "Planejamento" at bounding box center [613, 16] width 64 height 17
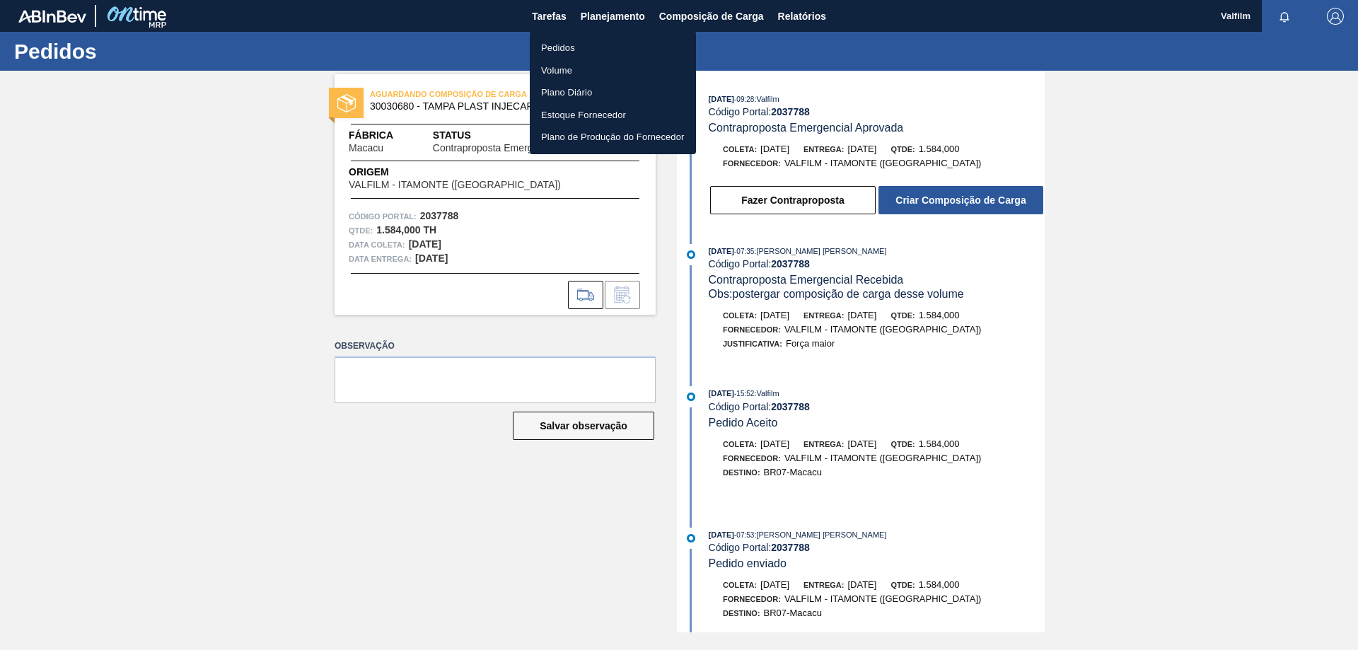
click at [580, 47] on li "Pedidos" at bounding box center [613, 48] width 166 height 23
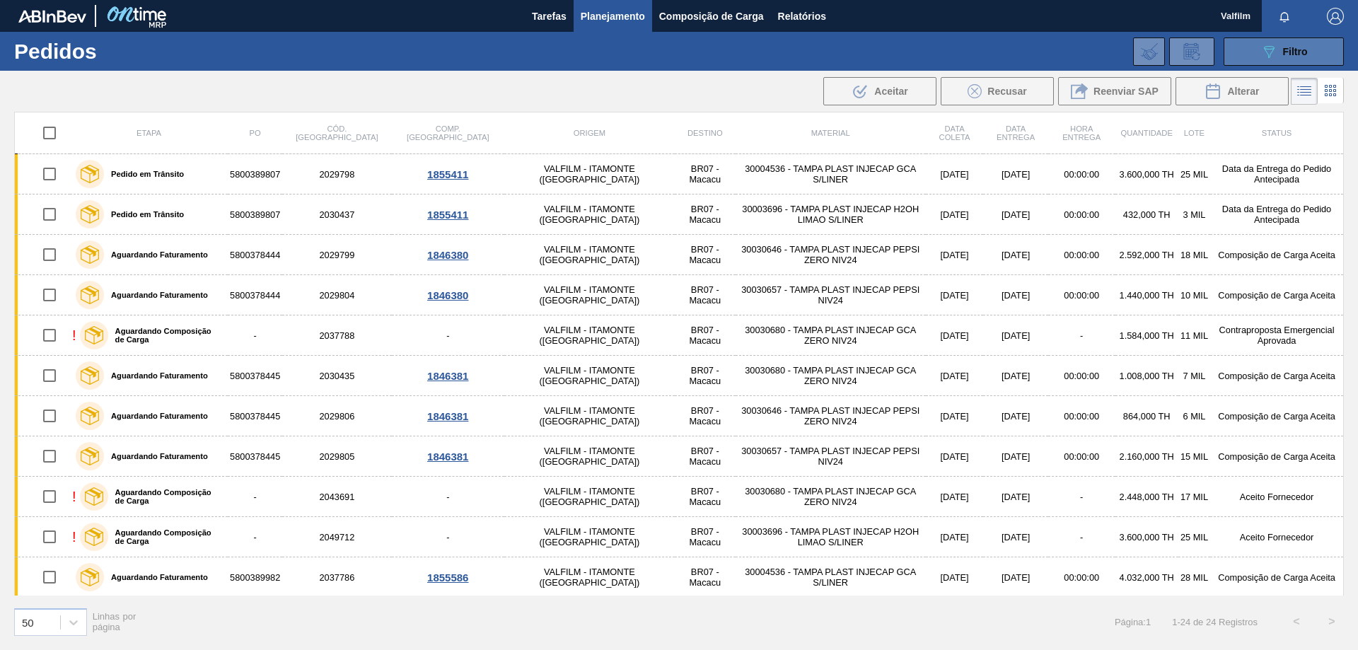
click at [1275, 45] on icon "089F7B8B-B2A5-4AFE-B5C0-19BA573D28AC" at bounding box center [1269, 51] width 17 height 17
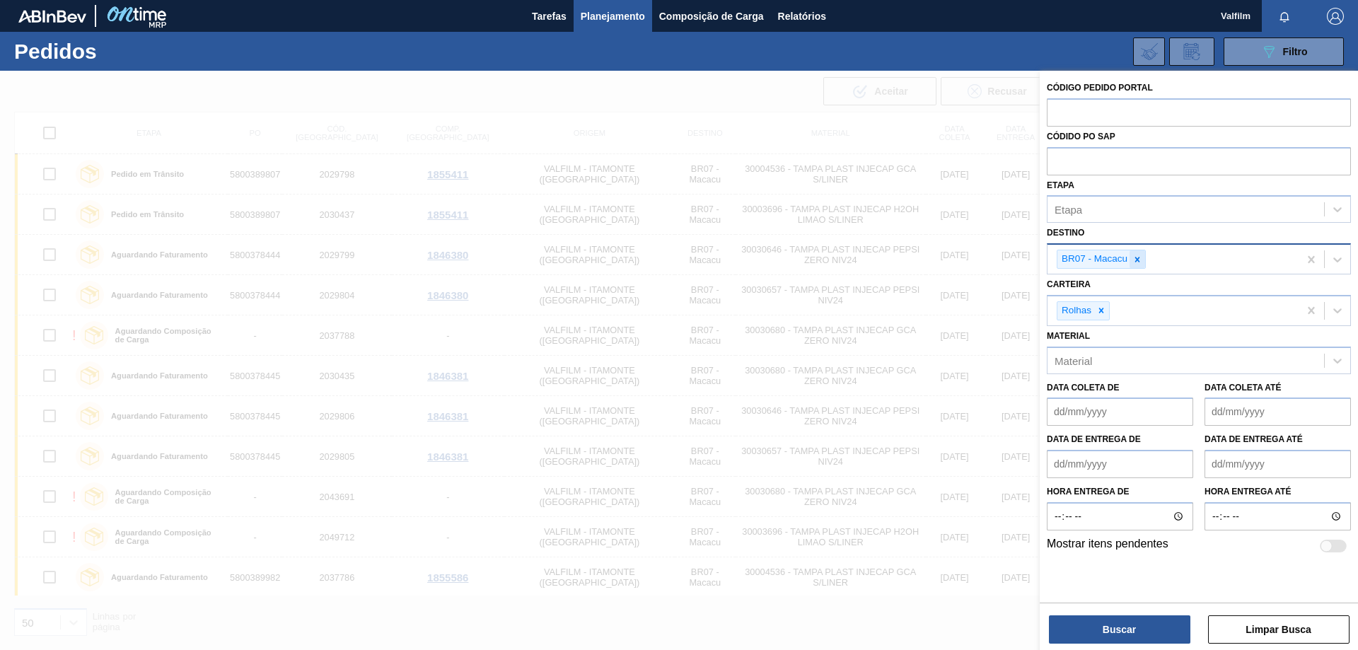
click at [1140, 257] on icon at bounding box center [1137, 259] width 5 height 5
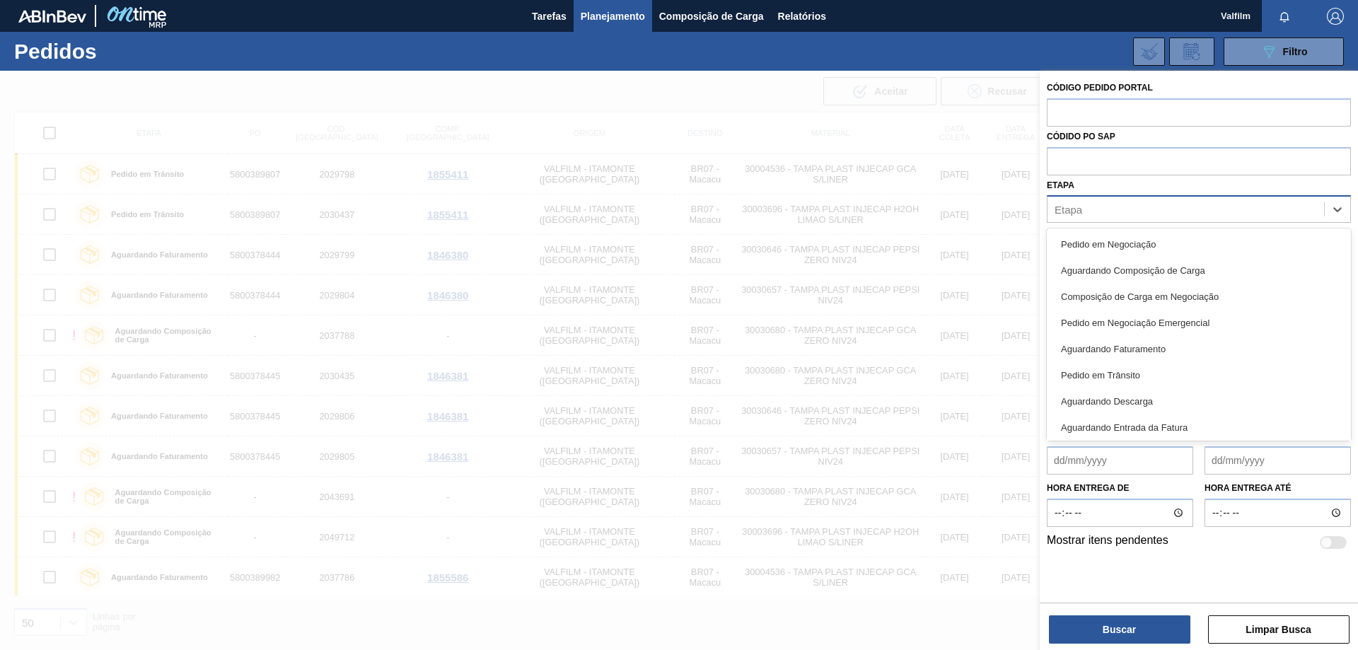
click at [1111, 212] on div "Etapa" at bounding box center [1186, 209] width 277 height 21
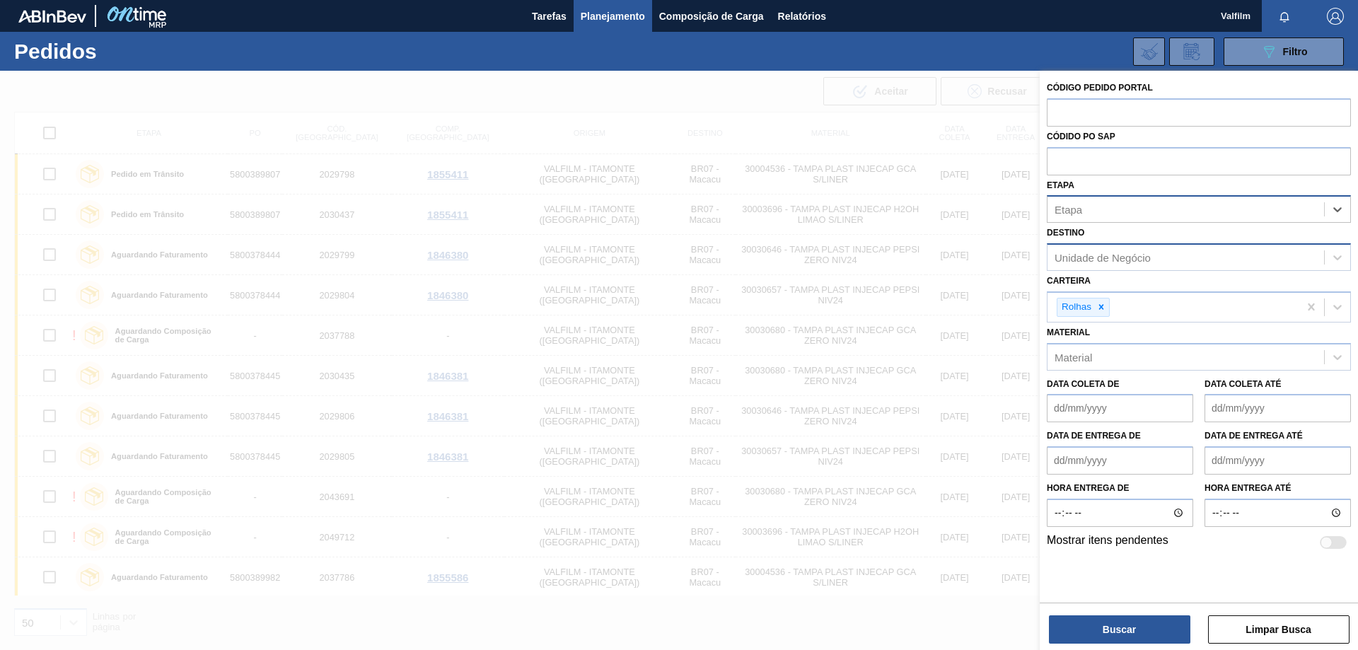
click at [1138, 204] on div "Etapa" at bounding box center [1186, 209] width 277 height 21
click at [1122, 270] on div "Unidade de Negócio" at bounding box center [1199, 257] width 304 height 28
type input "jag"
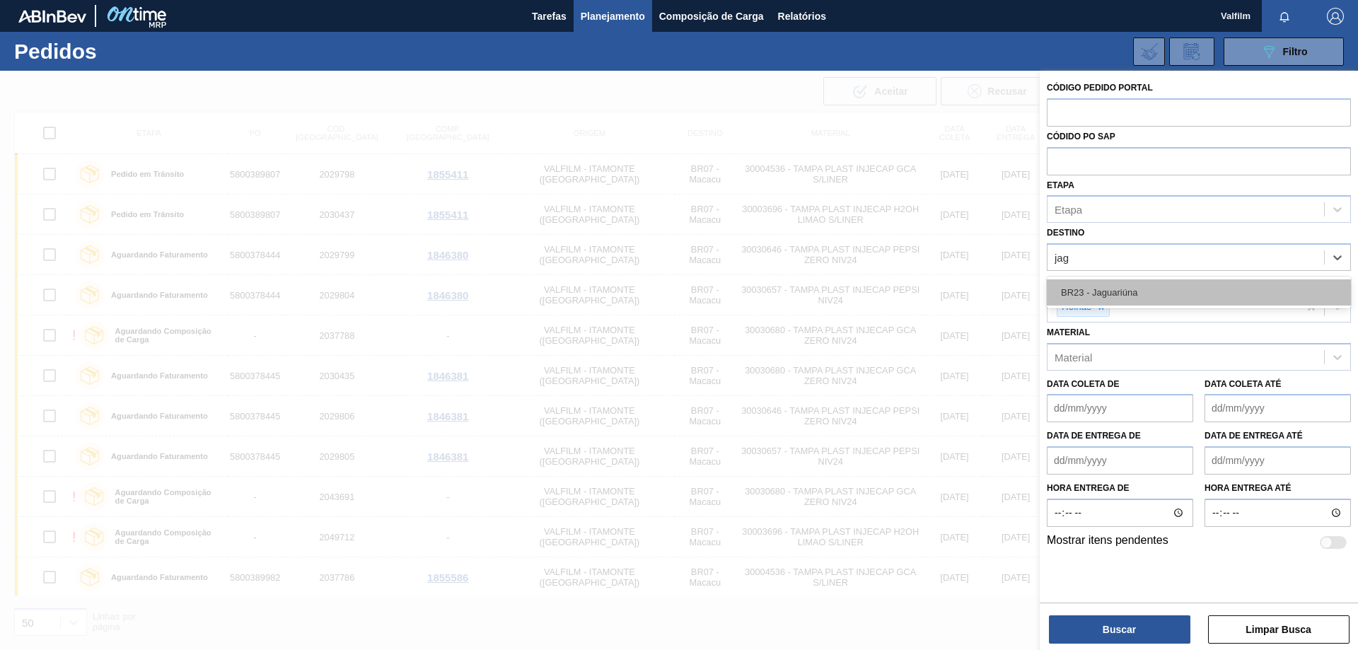
click at [1152, 287] on div "BR23 - Jaguariúna" at bounding box center [1199, 292] width 304 height 26
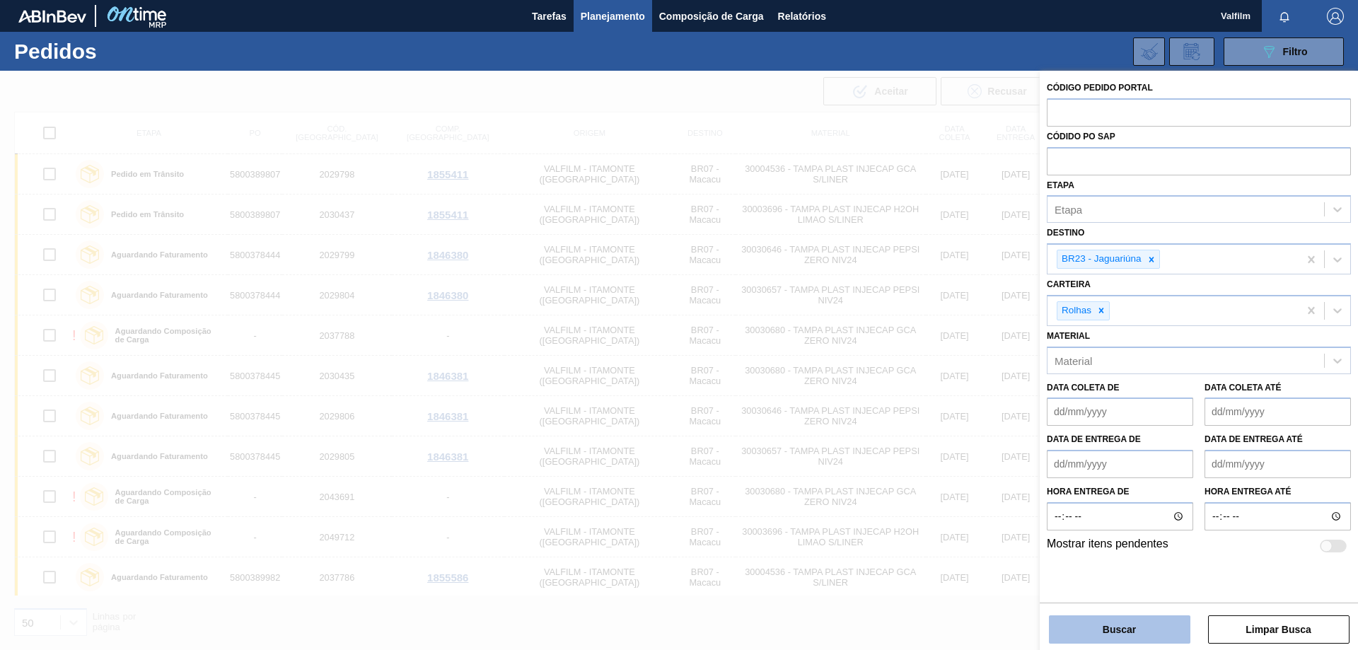
click at [1155, 627] on button "Buscar" at bounding box center [1119, 629] width 141 height 28
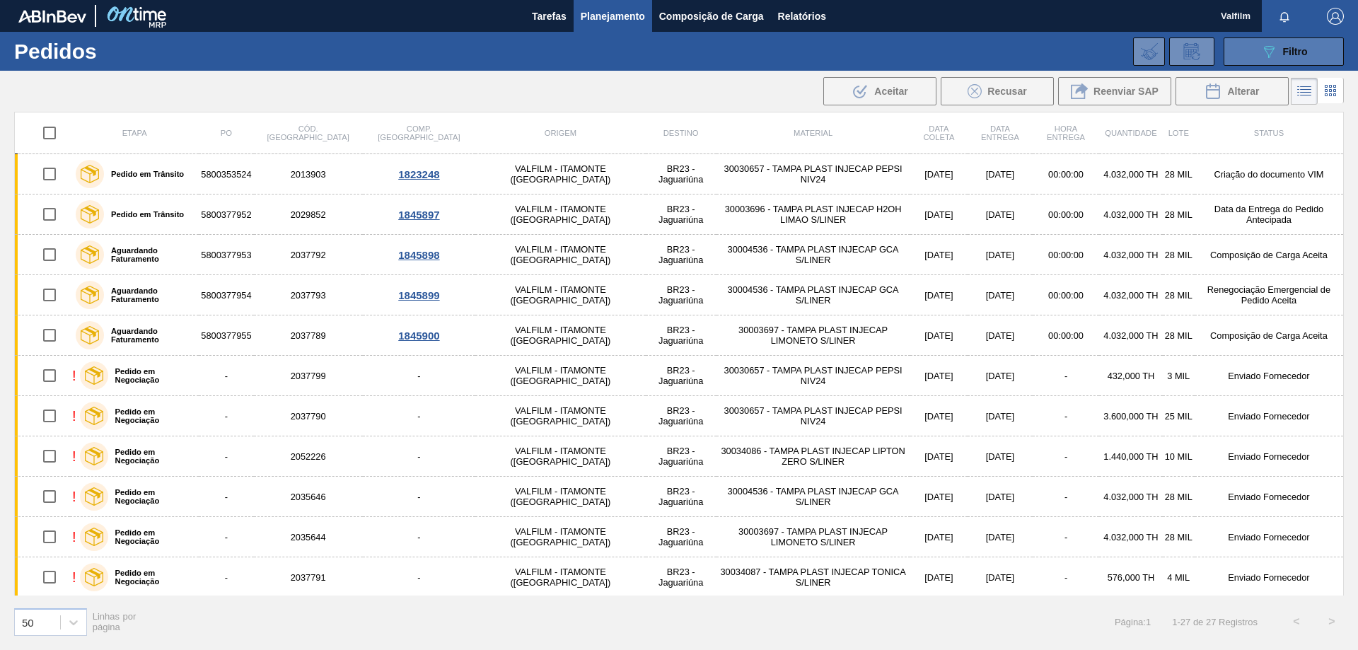
click at [1290, 61] on button "089F7B8B-B2A5-4AFE-B5C0-19BA573D28AC Filtro" at bounding box center [1284, 51] width 120 height 28
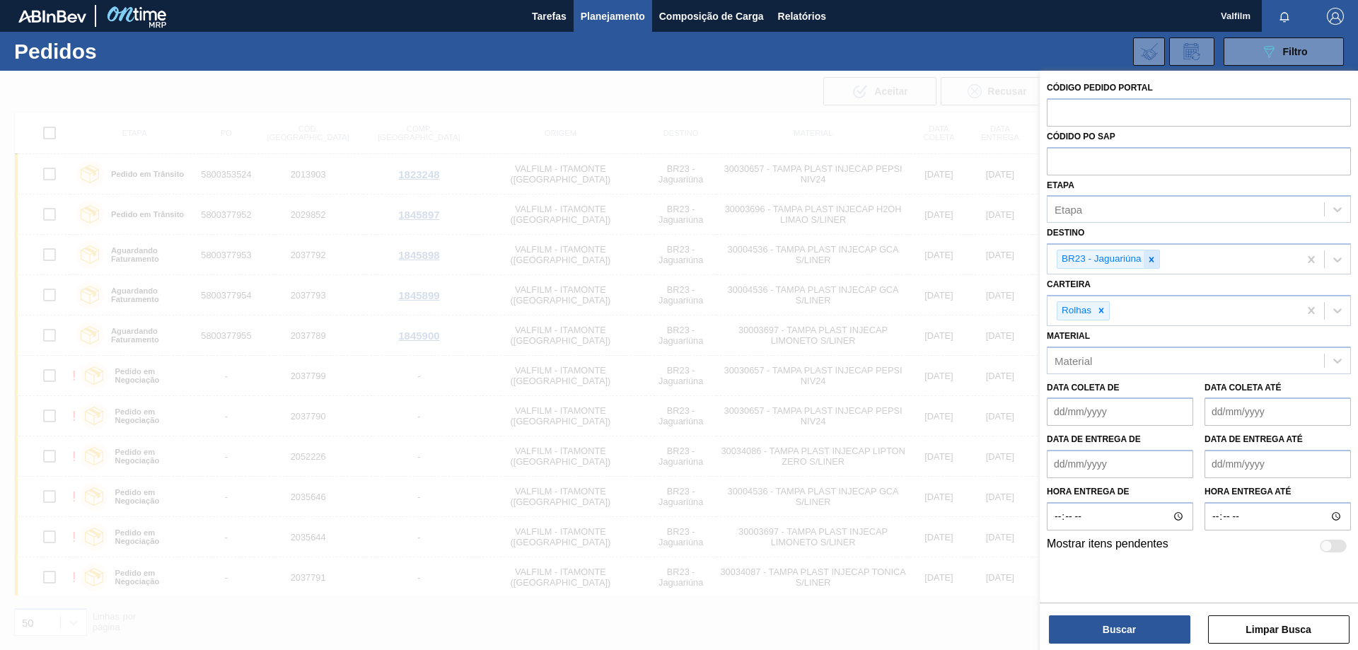
click at [1152, 256] on icon at bounding box center [1152, 260] width 10 height 10
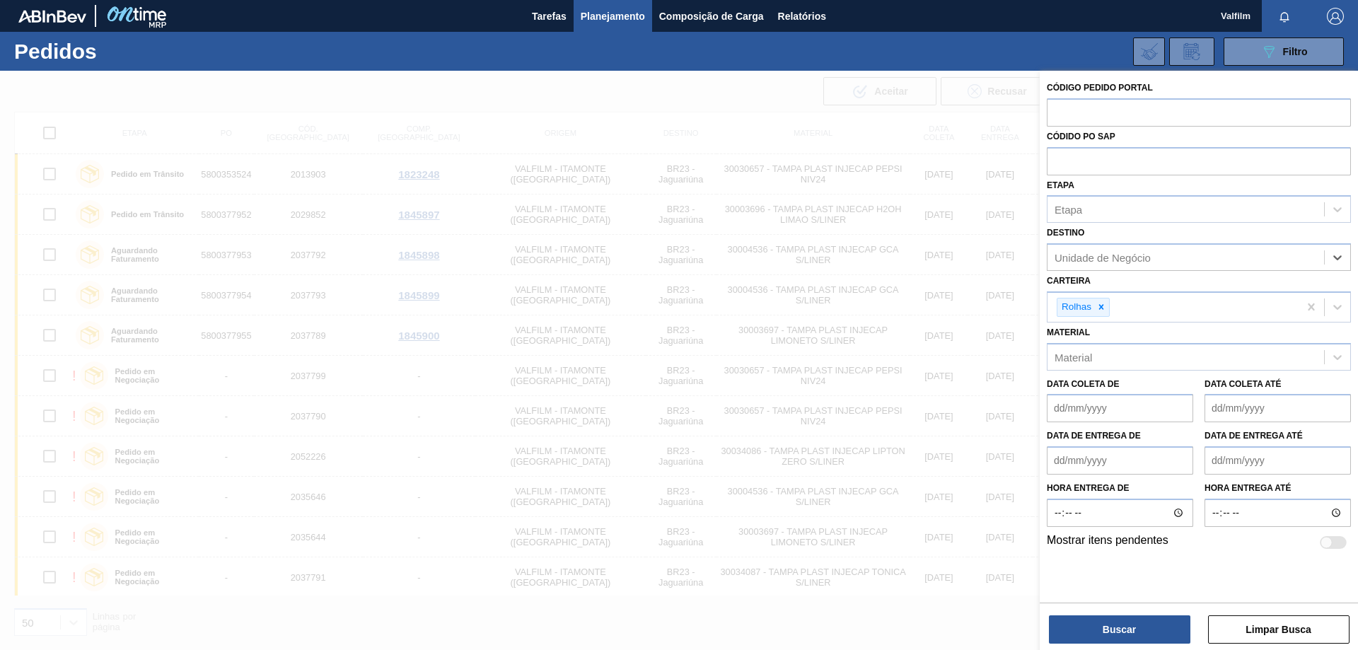
click at [1152, 256] on div "Unidade de Negócio" at bounding box center [1186, 258] width 277 height 21
type input ","
type input "macacu"
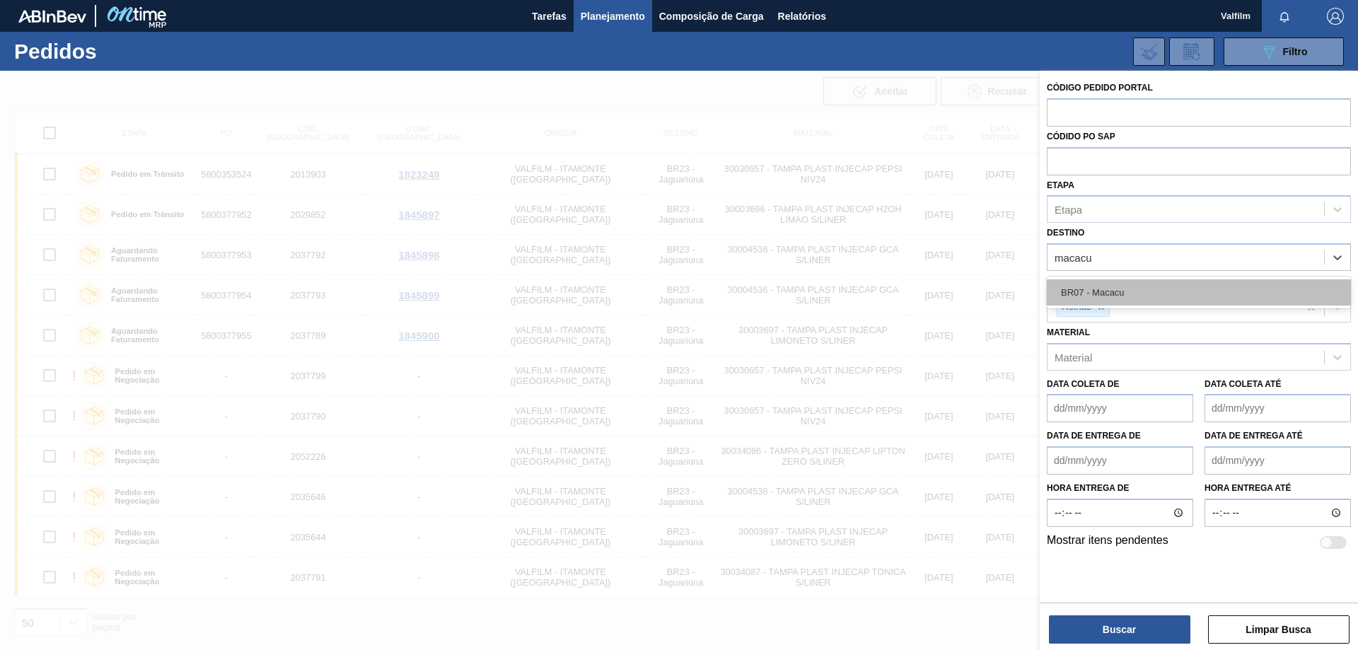
click at [1152, 284] on div "BR07 - Macacu" at bounding box center [1199, 292] width 304 height 26
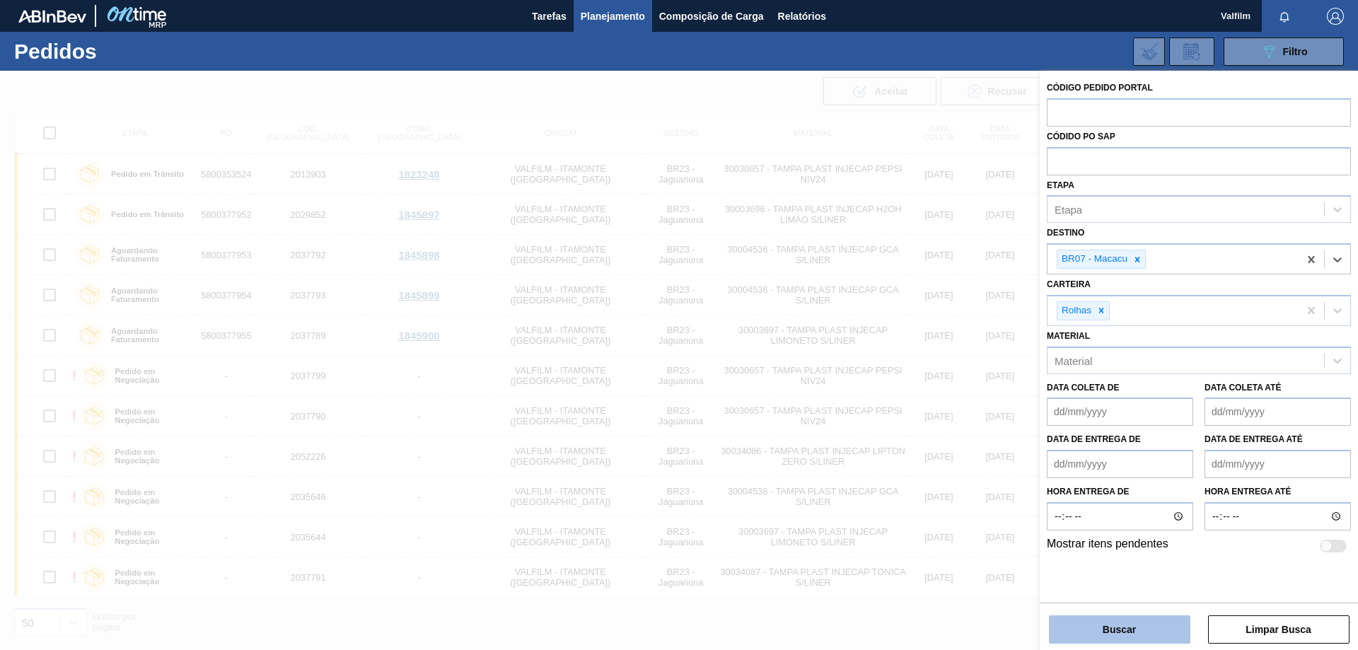
click at [1150, 628] on button "Buscar" at bounding box center [1119, 629] width 141 height 28
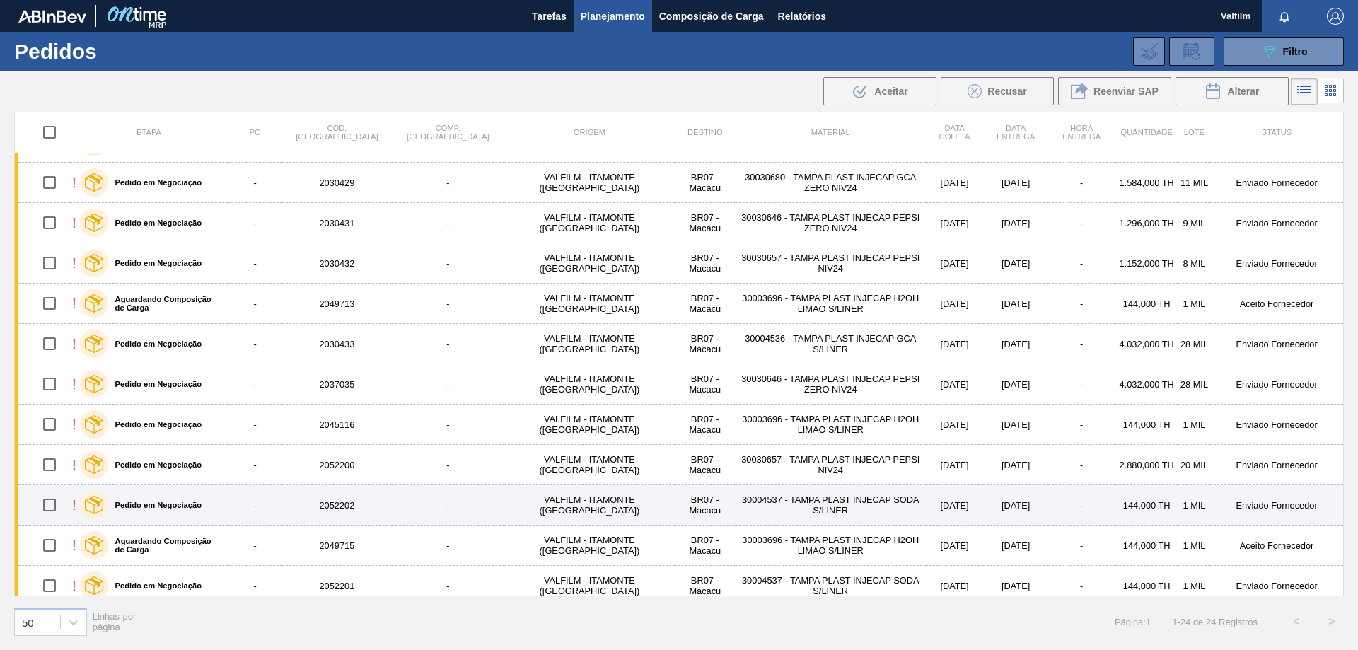
scroll to position [526, 0]
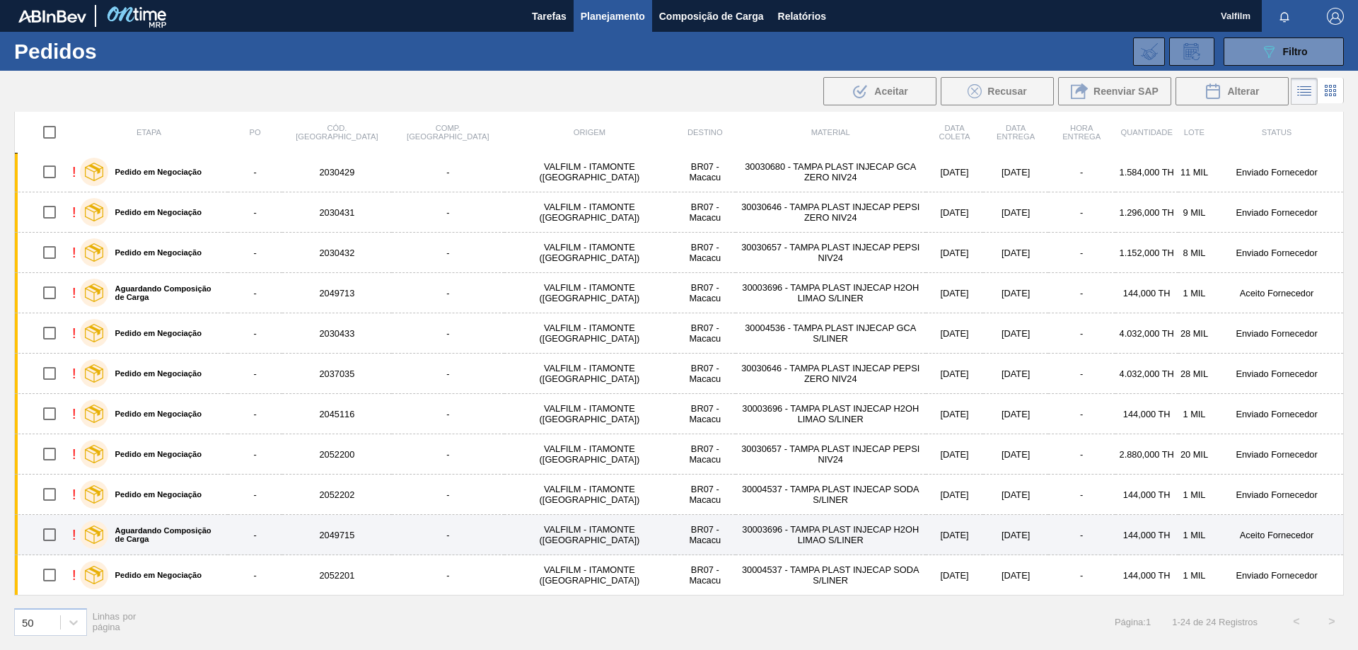
click at [1048, 538] on td "-" at bounding box center [1081, 535] width 67 height 40
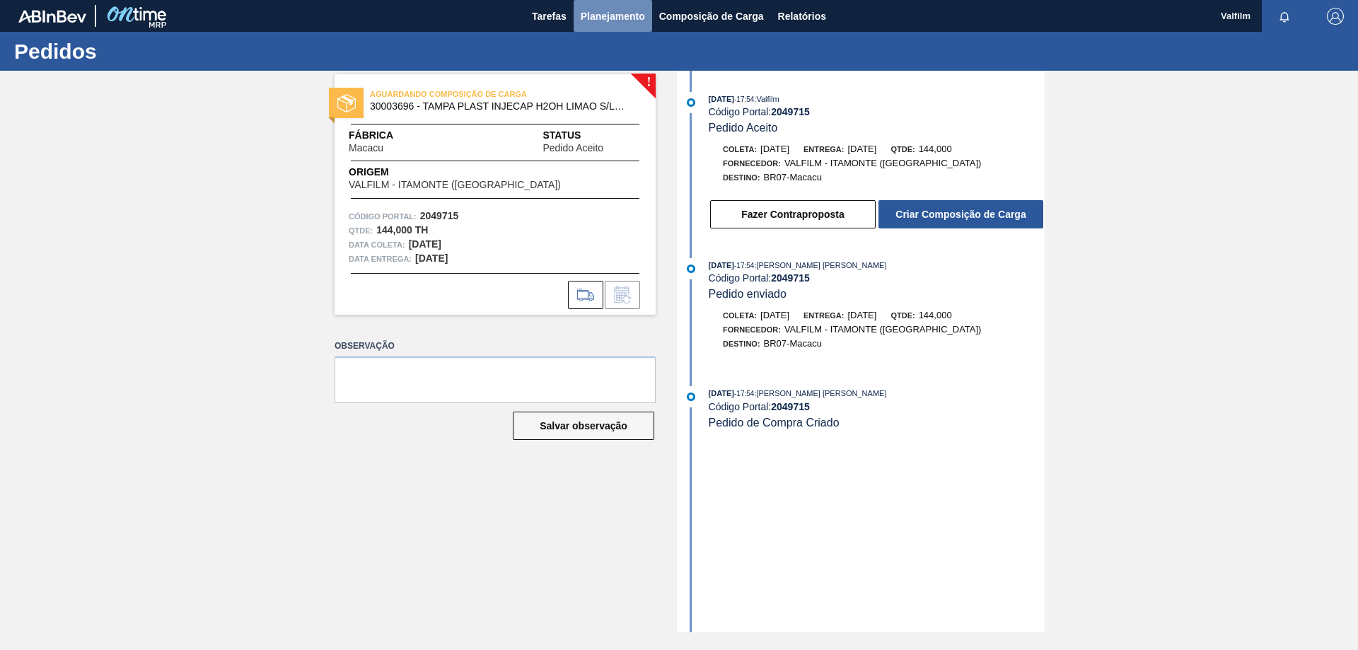
click at [616, 16] on span "Planejamento" at bounding box center [613, 16] width 64 height 17
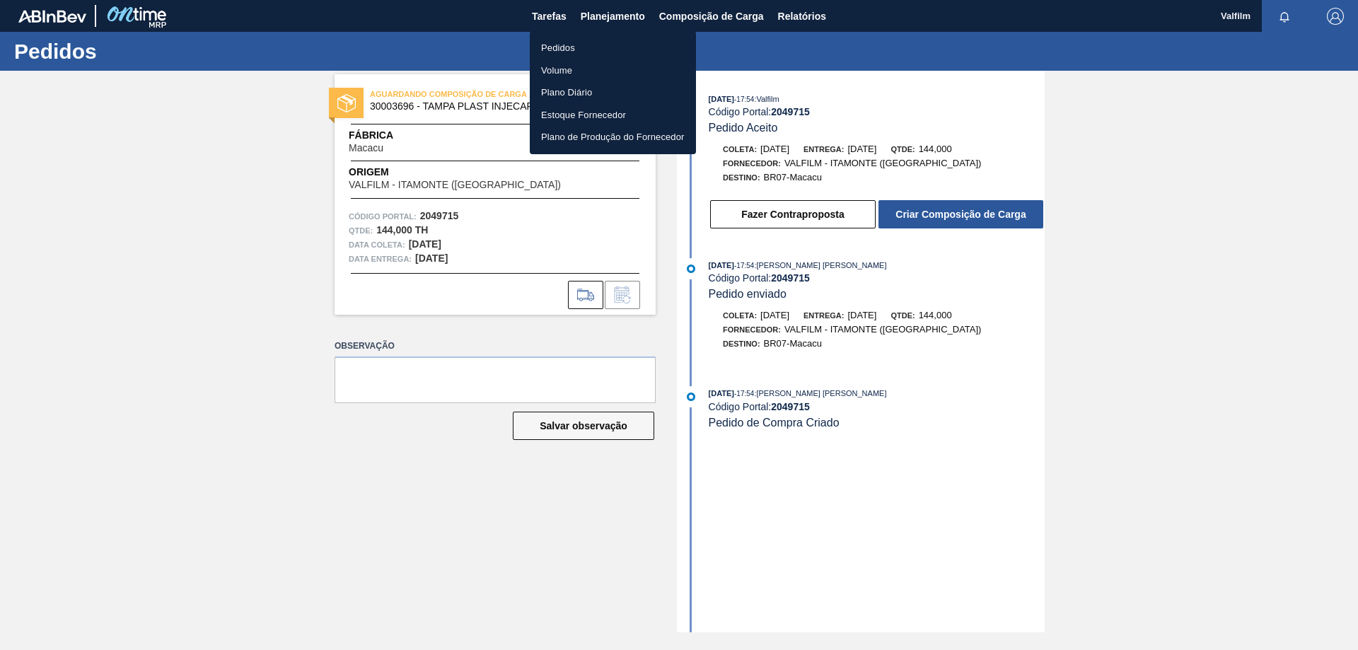
click at [564, 51] on li "Pedidos" at bounding box center [613, 48] width 166 height 23
